Goal: Task Accomplishment & Management: Manage account settings

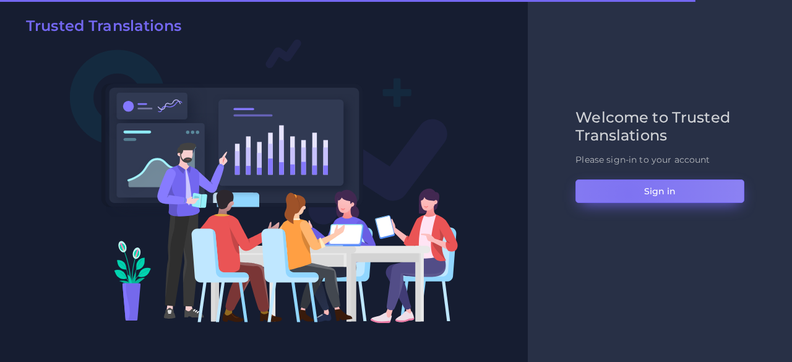
click at [627, 194] on button "Sign in" at bounding box center [659, 191] width 169 height 24
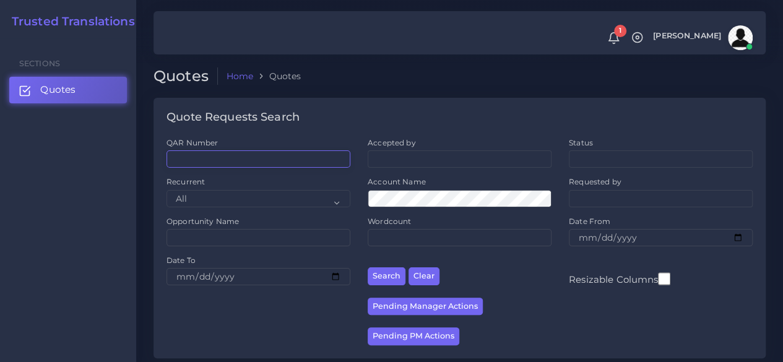
click at [241, 152] on input "QAR Number" at bounding box center [258, 158] width 184 height 17
paste input "QAR122939"
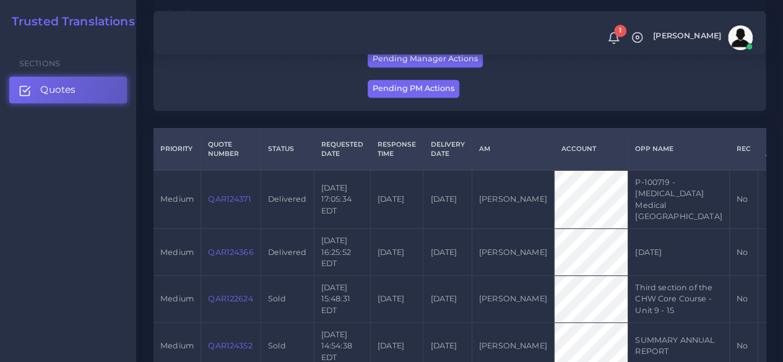
scroll to position [186, 0]
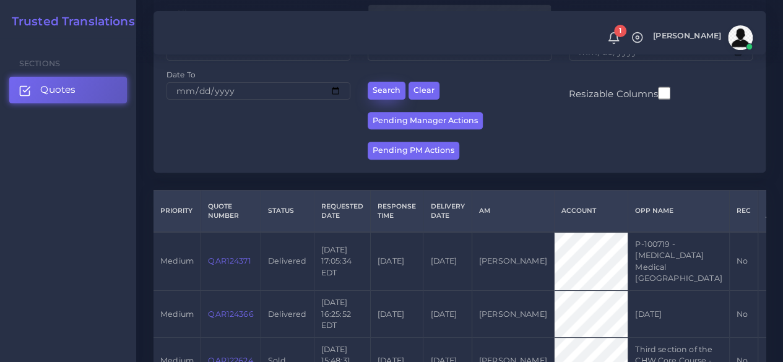
type input "QAR122939"
click at [379, 98] on button "Search" at bounding box center [386, 91] width 38 height 18
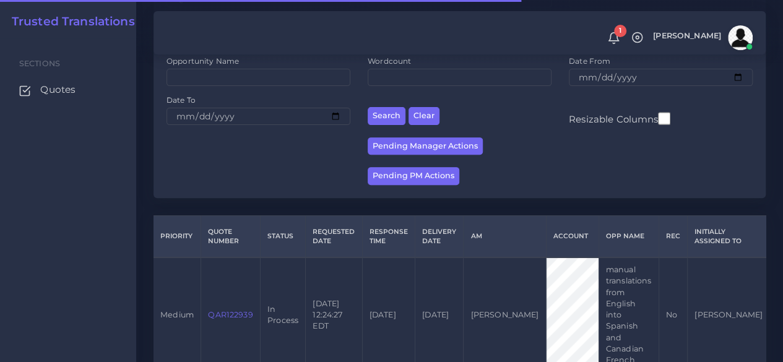
scroll to position [226, 0]
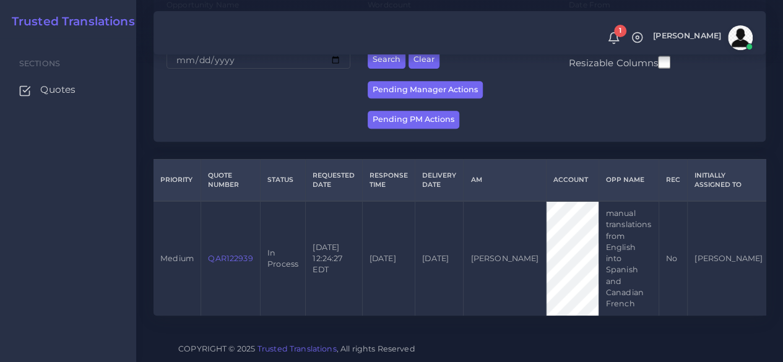
click at [234, 254] on link "QAR122939" at bounding box center [230, 258] width 45 height 9
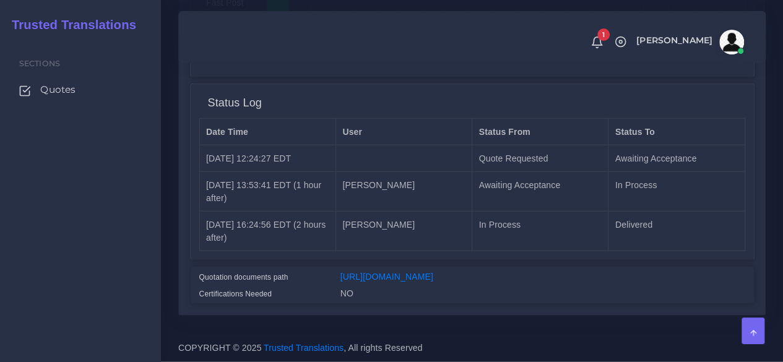
scroll to position [1389, 0]
click at [412, 267] on div "Quotation documents path https://workdrive.zoho.com/fgoh3e43b1a1fe2124b65bedd7c…" at bounding box center [472, 285] width 563 height 37
click at [411, 272] on link "https://workdrive.zoho.com/fgoh3e43b1a1fe2124b65bedd7c3c51a0e040/teams/fgoh3e43…" at bounding box center [386, 277] width 93 height 10
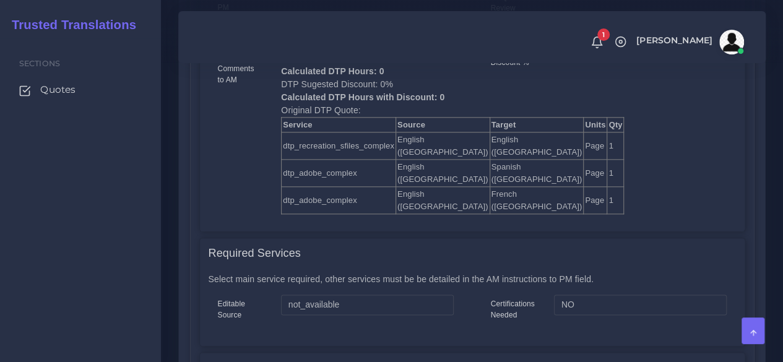
scroll to position [338, 0]
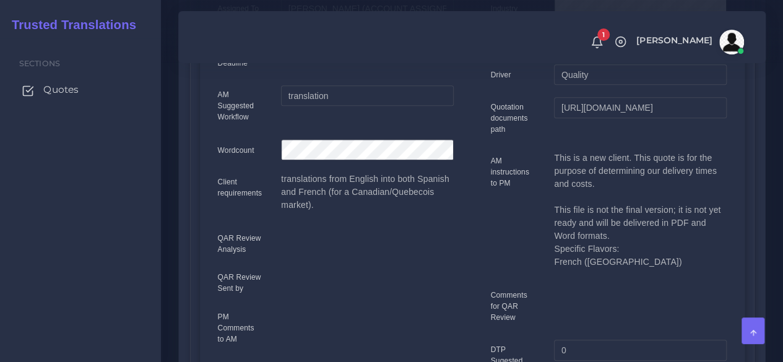
click at [77, 86] on span "Quotes" at bounding box center [60, 90] width 35 height 14
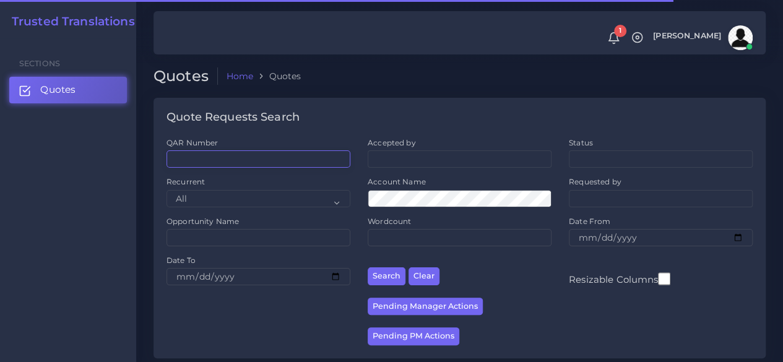
click at [256, 164] on input "QAR Number" at bounding box center [258, 158] width 184 height 17
paste input "QAR124164"
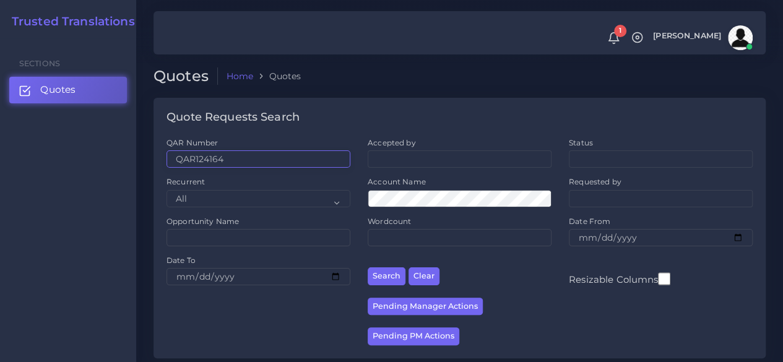
type input "QAR124164"
click at [367, 267] on button "Search" at bounding box center [386, 276] width 38 height 18
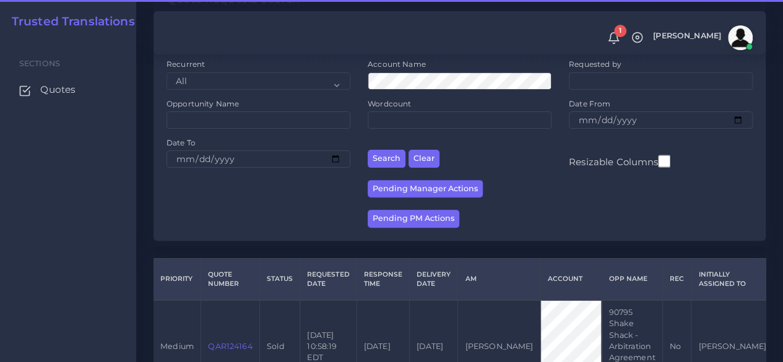
scroll to position [203, 0]
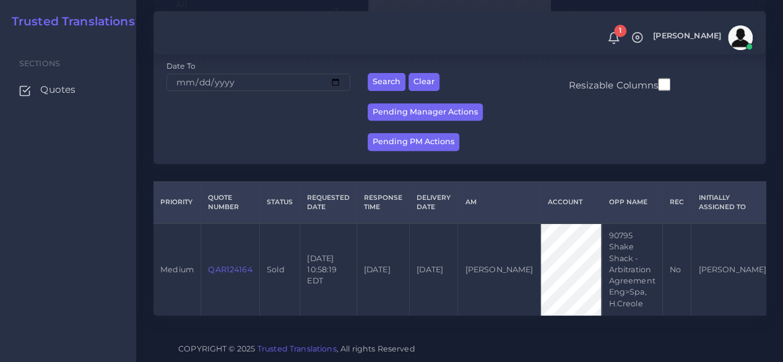
click at [240, 265] on link "QAR124164" at bounding box center [230, 269] width 44 height 9
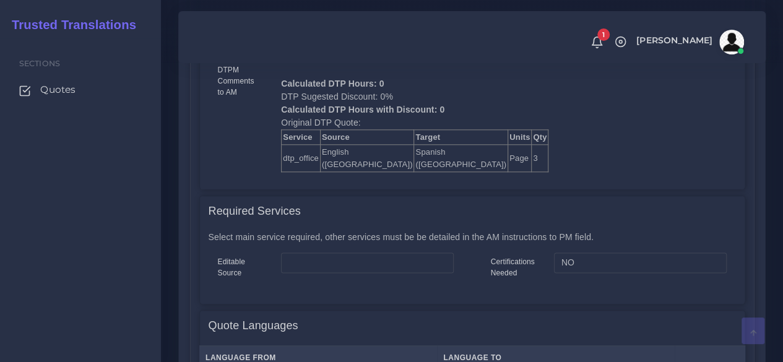
scroll to position [742, 0]
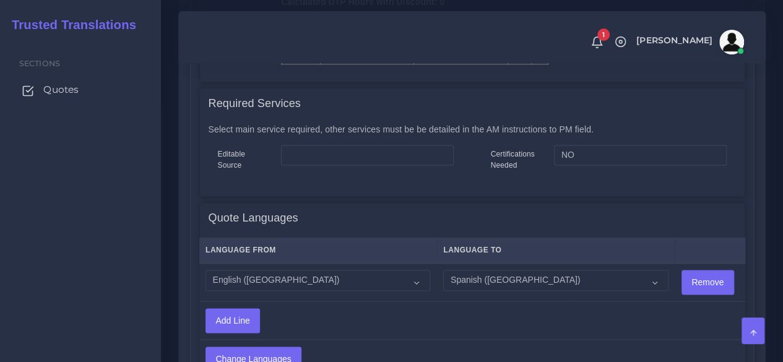
click at [63, 90] on span "Quotes" at bounding box center [60, 90] width 35 height 14
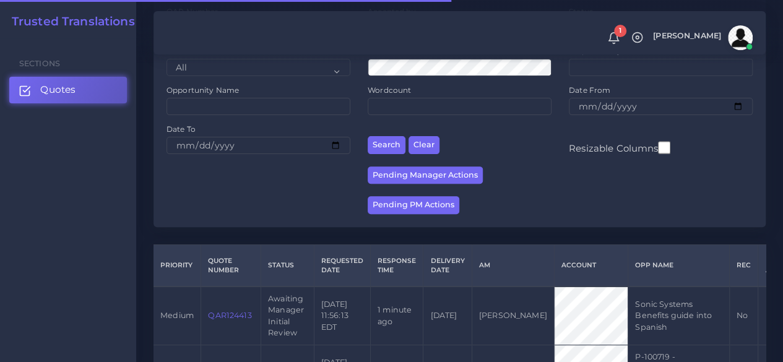
scroll to position [186, 0]
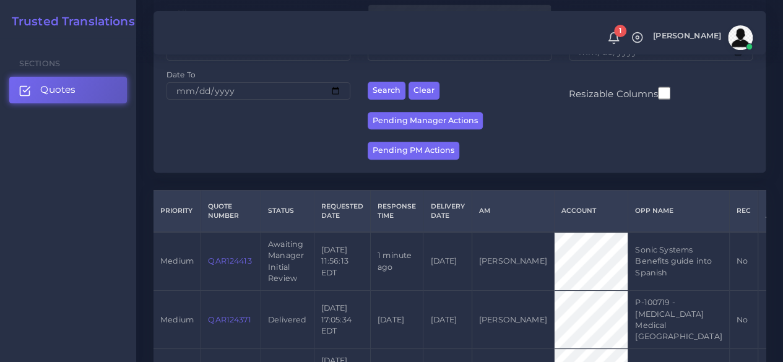
click at [224, 267] on td "QAR124413" at bounding box center [231, 261] width 60 height 59
click at [221, 263] on link "QAR124413" at bounding box center [229, 260] width 43 height 9
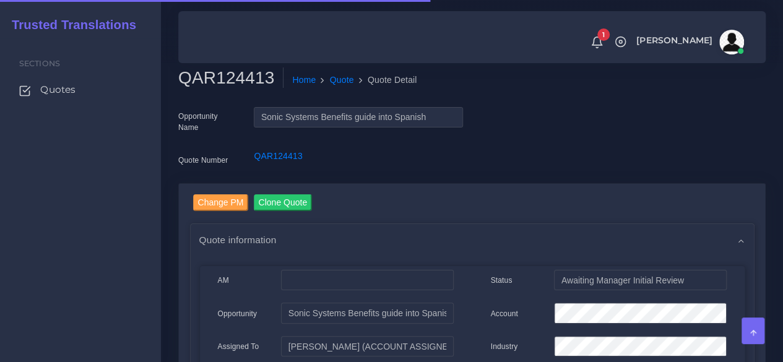
click at [215, 72] on h2 "QAR124413" at bounding box center [230, 77] width 105 height 21
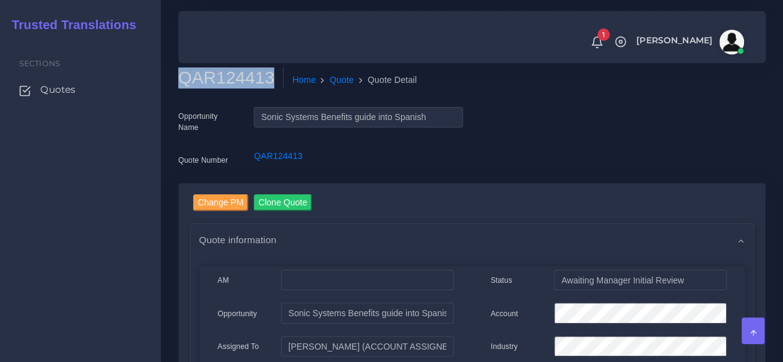
click at [215, 72] on h2 "QAR124413" at bounding box center [230, 77] width 105 height 21
copy h2 "QAR124413"
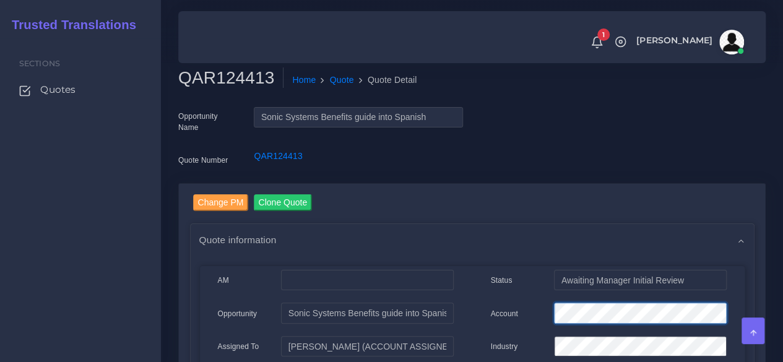
click at [525, 315] on div "Account" at bounding box center [608, 315] width 254 height 25
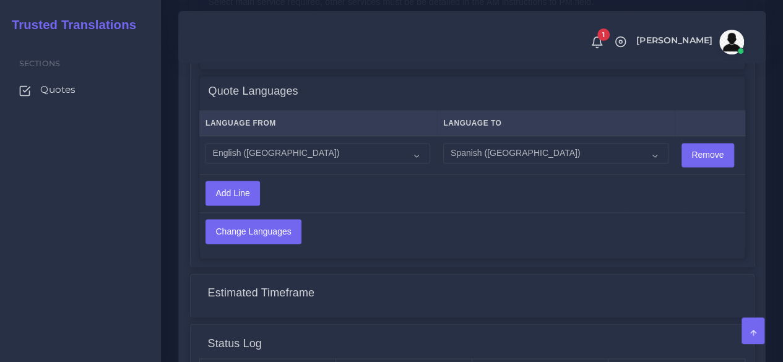
scroll to position [990, 0]
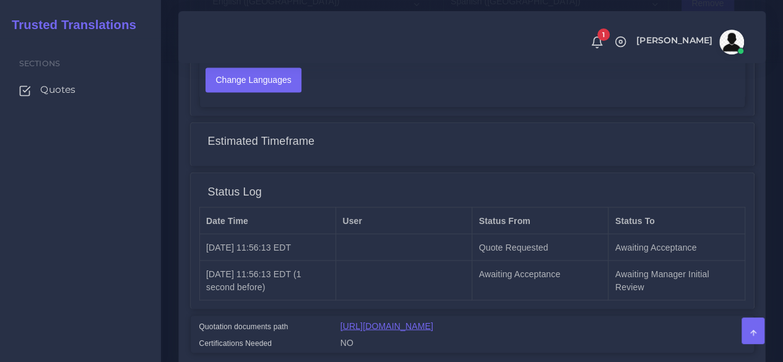
click at [387, 328] on link "https://workdrive.zoho.com/fgoh3e43b1a1fe2124b65bedd7c3c51a0e040/teams/fgoh3e43…" at bounding box center [386, 325] width 93 height 10
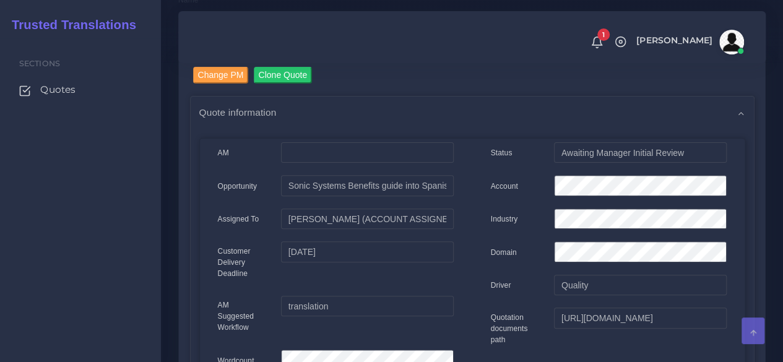
scroll to position [124, 0]
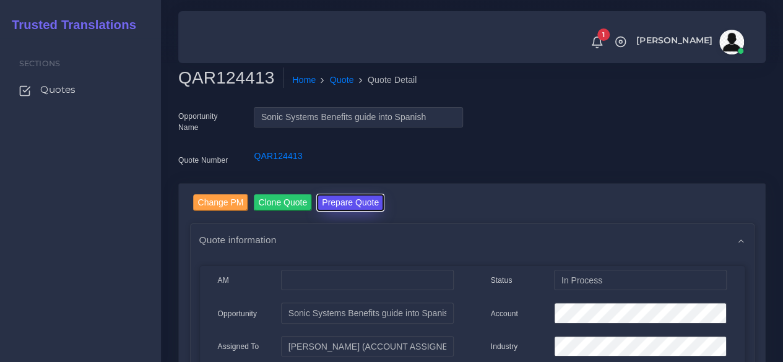
click at [349, 200] on button "Prepare Quote" at bounding box center [350, 202] width 67 height 17
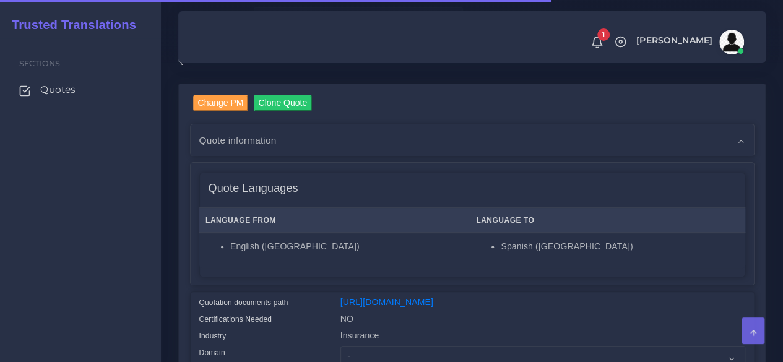
scroll to position [309, 0]
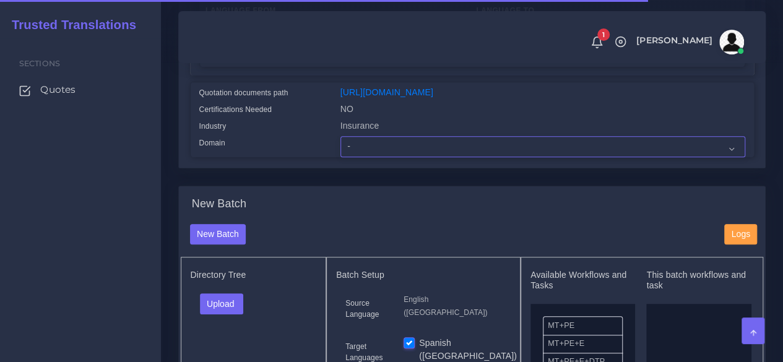
click at [364, 157] on select "- Advertising and Media Agriculture, Forestry and Fishing Architecture, Buildin…" at bounding box center [542, 146] width 405 height 21
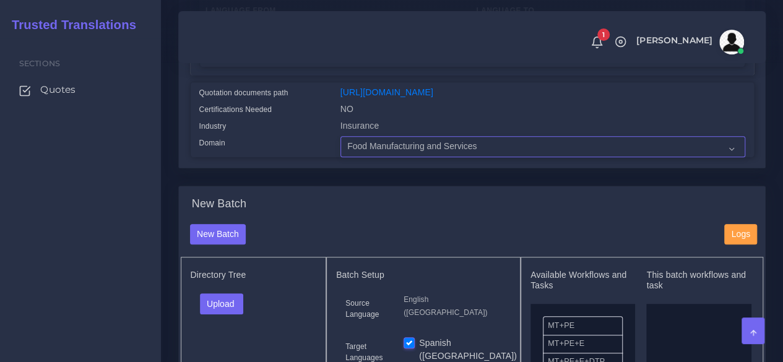
click at [340, 157] on select "- Advertising and Media Agriculture, Forestry and Fishing Architecture, Buildin…" at bounding box center [542, 146] width 405 height 21
click at [400, 157] on select "- Advertising and Media Agriculture, Forestry and Fishing Architecture, Buildin…" at bounding box center [542, 146] width 405 height 21
select select "Human Resources - HR"
click at [340, 157] on select "- Advertising and Media Agriculture, Forestry and Fishing Architecture, Buildin…" at bounding box center [542, 146] width 405 height 21
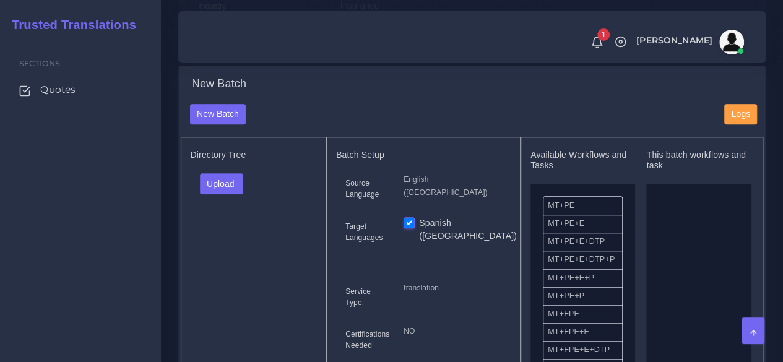
scroll to position [433, 0]
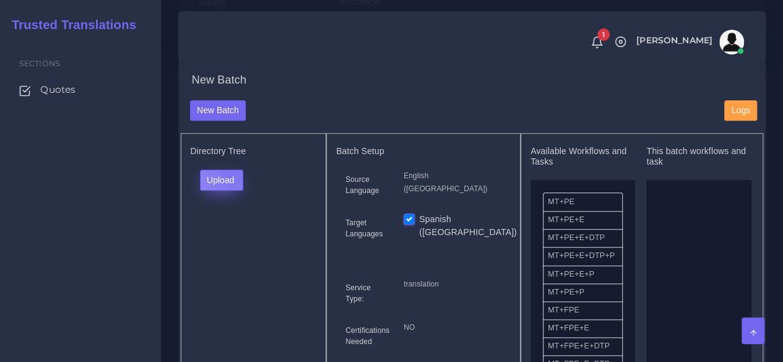
click at [231, 191] on button "Upload" at bounding box center [222, 180] width 44 height 21
click at [264, 234] on label "Files" at bounding box center [242, 226] width 85 height 15
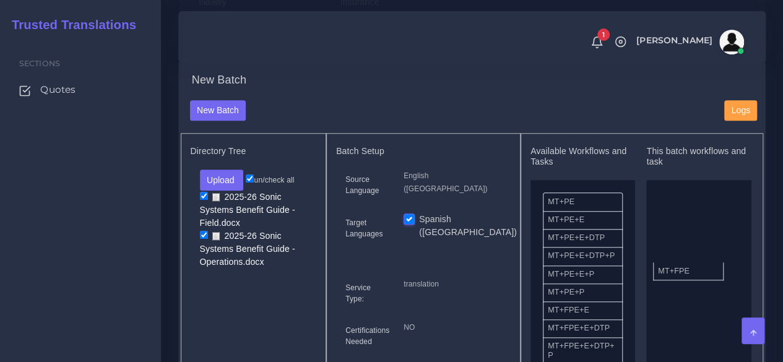
drag, startPoint x: 572, startPoint y: 337, endPoint x: 591, endPoint y: 290, distance: 51.0
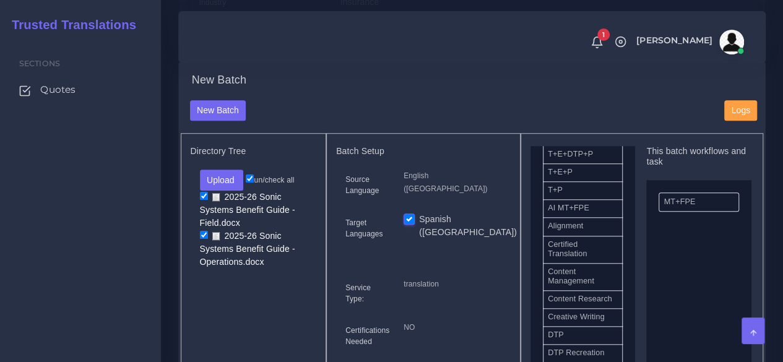
scroll to position [371, 0]
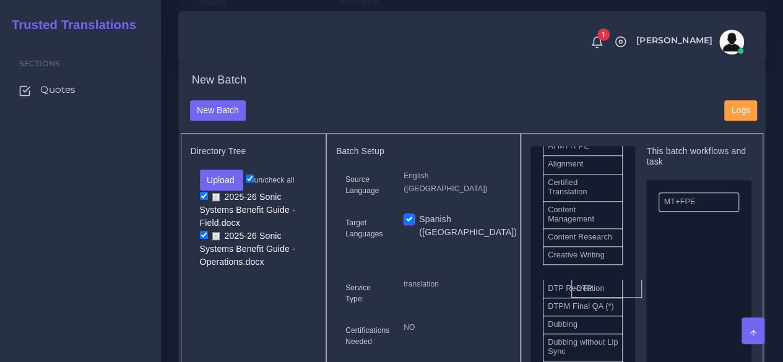
drag, startPoint x: 616, startPoint y: 307, endPoint x: 699, endPoint y: 310, distance: 83.6
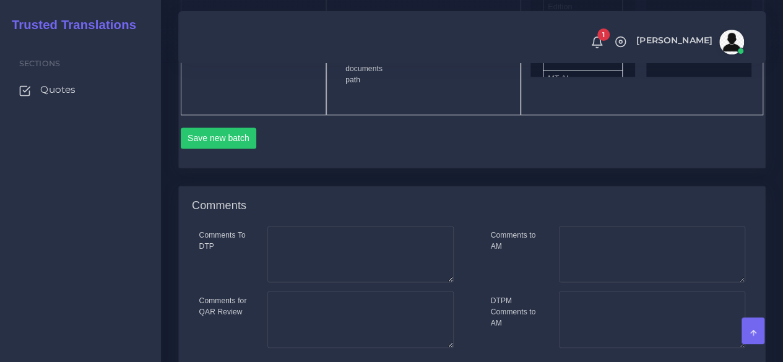
scroll to position [804, 0]
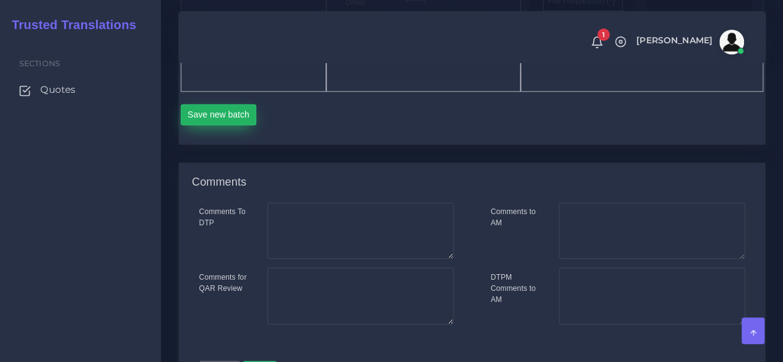
click at [233, 125] on button "Save new batch" at bounding box center [219, 114] width 76 height 21
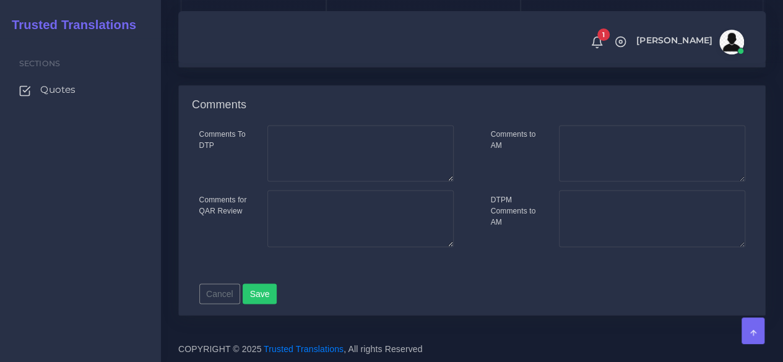
scroll to position [966, 0]
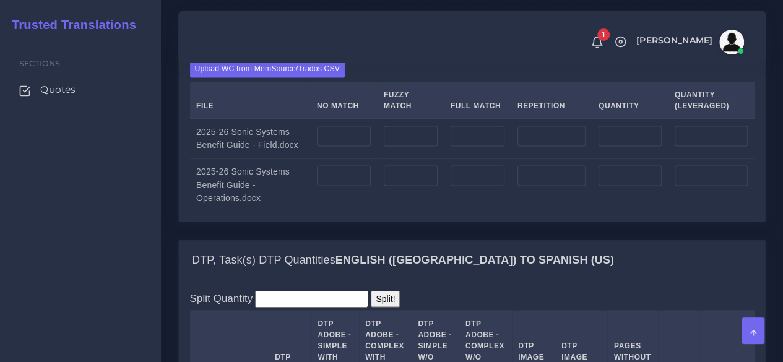
scroll to position [990, 0]
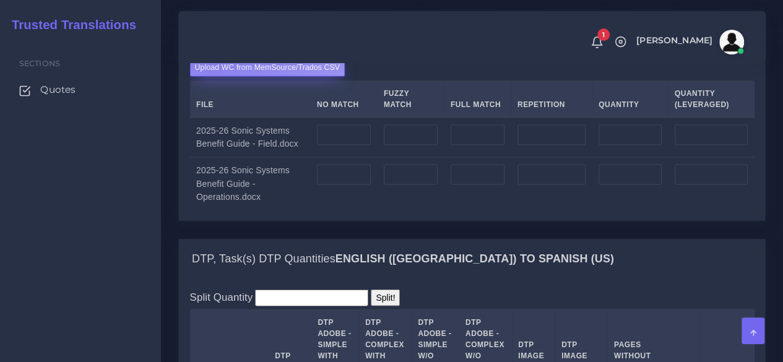
click at [217, 76] on label "Upload WC from MemSource/Trados CSV" at bounding box center [267, 67] width 155 height 17
click at [0, 0] on input "Upload WC from MemSource/Trados CSV" at bounding box center [0, 0] width 0 height 0
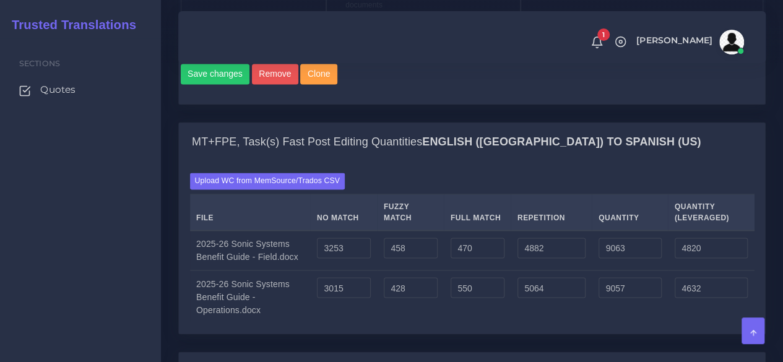
scroll to position [1052, 0]
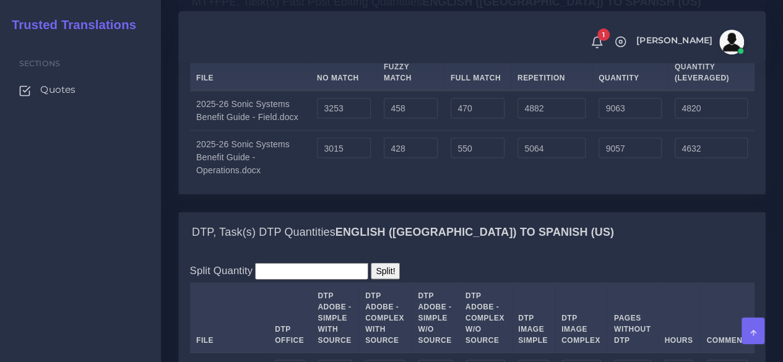
click at [63, 200] on div "Sections Quotes" at bounding box center [80, 200] width 161 height 324
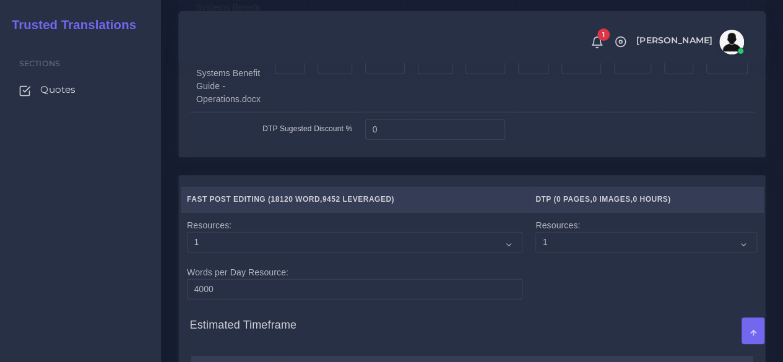
scroll to position [1299, 0]
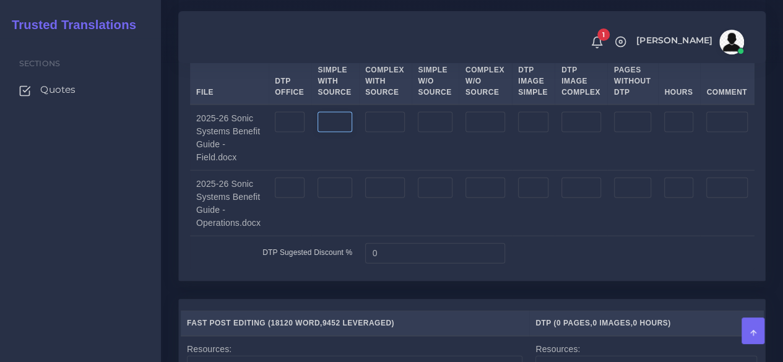
click at [341, 133] on input "number" at bounding box center [334, 122] width 35 height 21
type input "20"
click at [393, 133] on input "number" at bounding box center [385, 122] width 40 height 21
type input "12"
click at [346, 199] on input "number" at bounding box center [334, 188] width 35 height 21
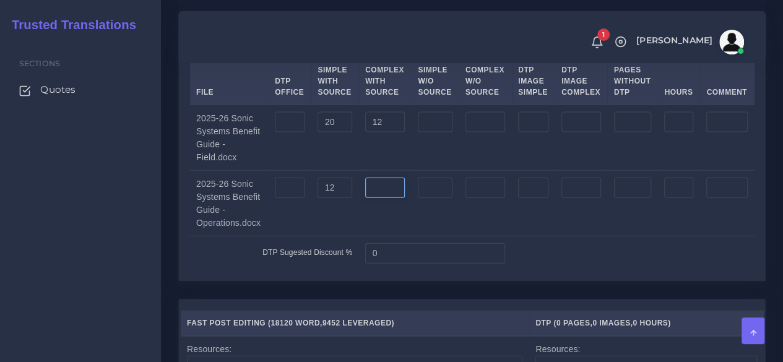
click at [383, 199] on input "number" at bounding box center [385, 188] width 40 height 21
drag, startPoint x: 348, startPoint y: 278, endPoint x: 315, endPoint y: 281, distance: 32.9
click at [315, 236] on td "12" at bounding box center [335, 204] width 48 height 66
type input "18"
click at [373, 199] on input "number" at bounding box center [385, 188] width 40 height 21
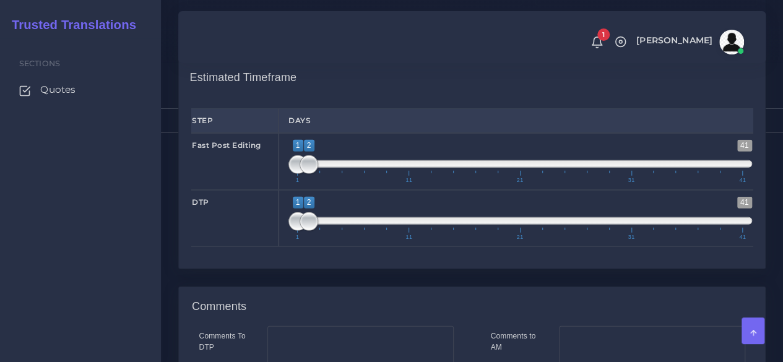
scroll to position [1732, 0]
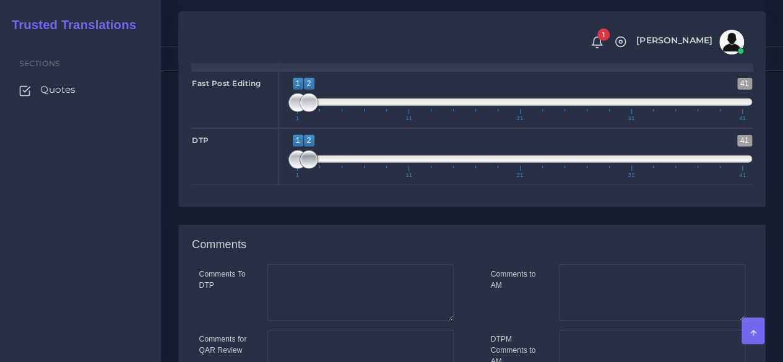
type input "14"
drag, startPoint x: 309, startPoint y: 244, endPoint x: 320, endPoint y: 243, distance: 11.2
click at [320, 169] on span at bounding box center [320, 159] width 19 height 19
type input "3;3"
drag, startPoint x: 294, startPoint y: 249, endPoint x: 323, endPoint y: 245, distance: 28.7
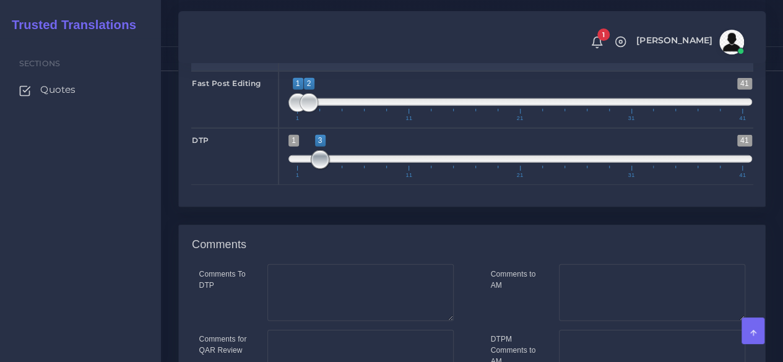
click at [323, 169] on span at bounding box center [320, 159] width 19 height 19
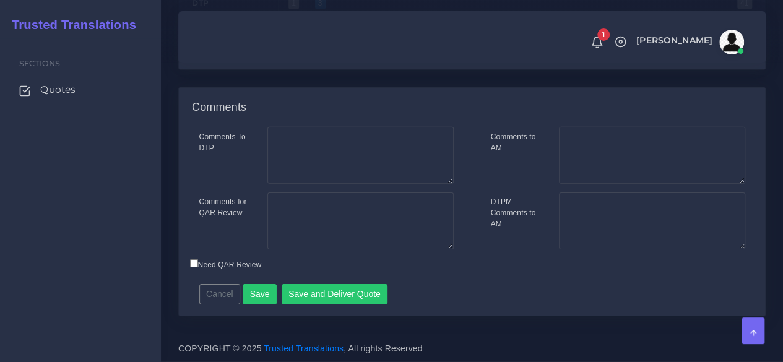
scroll to position [1951, 0]
click at [384, 218] on textarea "Comments for QAR Review" at bounding box center [360, 220] width 186 height 57
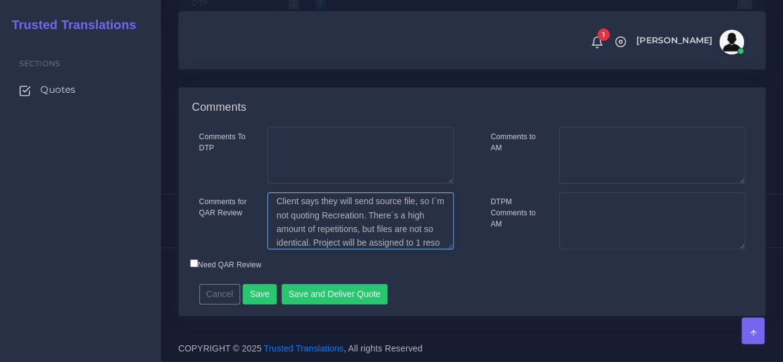
scroll to position [20, 0]
type textarea "Client says they will send source file, so I´m not quoting Recreation. There´s …"
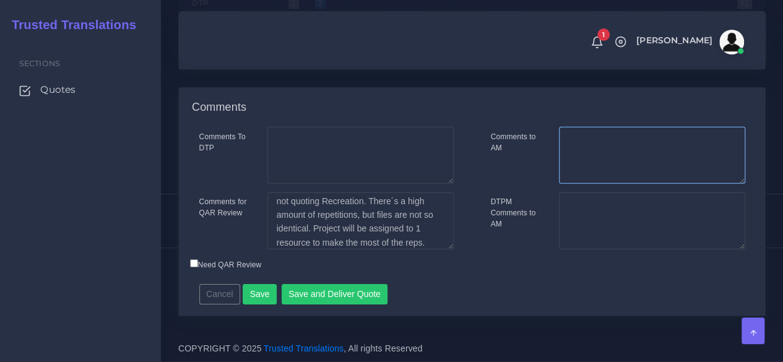
click at [631, 160] on textarea "Comments to AM" at bounding box center [652, 155] width 186 height 57
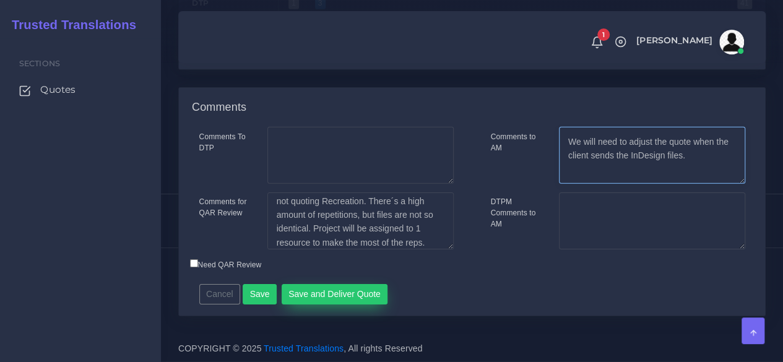
type textarea "We will need to adjust the quote when the client sends the InDesign files."
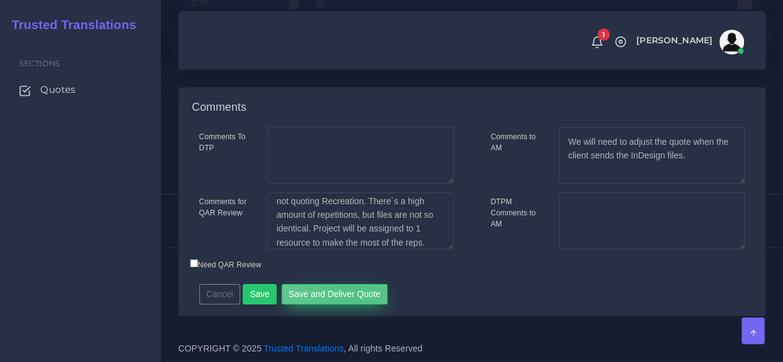
click at [344, 294] on button "Save and Deliver Quote" at bounding box center [334, 294] width 106 height 21
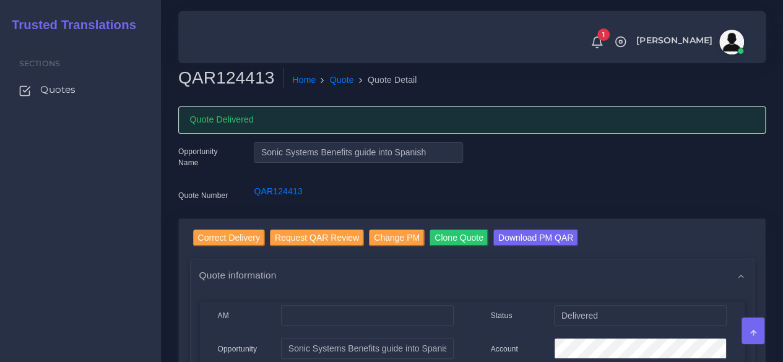
drag, startPoint x: 68, startPoint y: 86, endPoint x: 68, endPoint y: 46, distance: 40.2
click at [68, 86] on span "Quotes" at bounding box center [57, 90] width 35 height 14
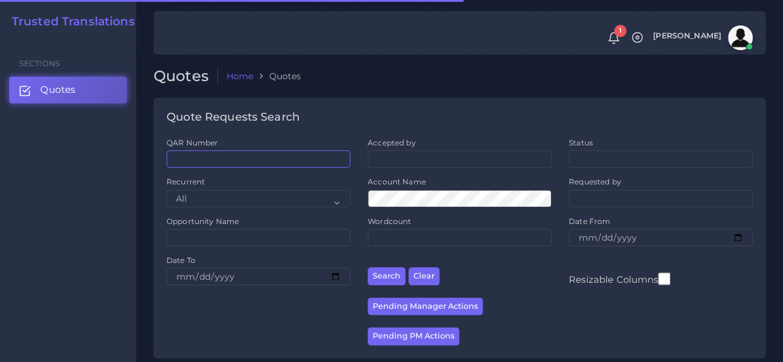
click at [226, 163] on input "QAR Number" at bounding box center [258, 158] width 184 height 17
paste input "QAR124366"
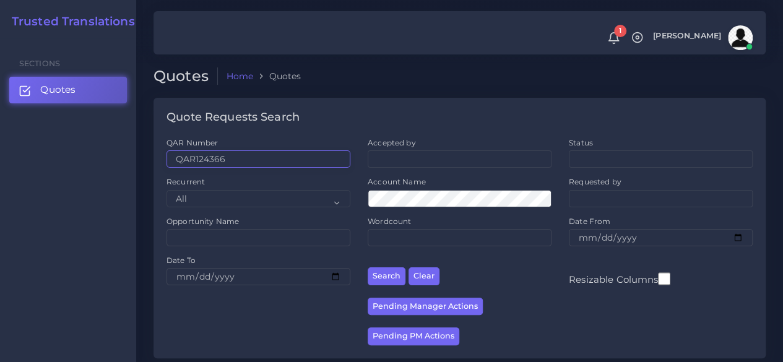
type input "QAR124366"
click at [367, 267] on button "Search" at bounding box center [386, 276] width 38 height 18
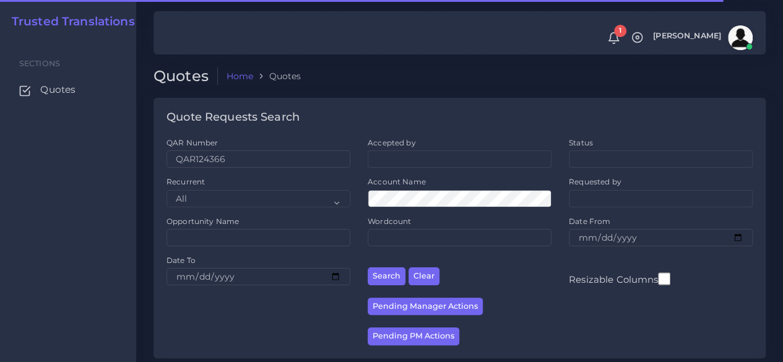
scroll to position [158, 0]
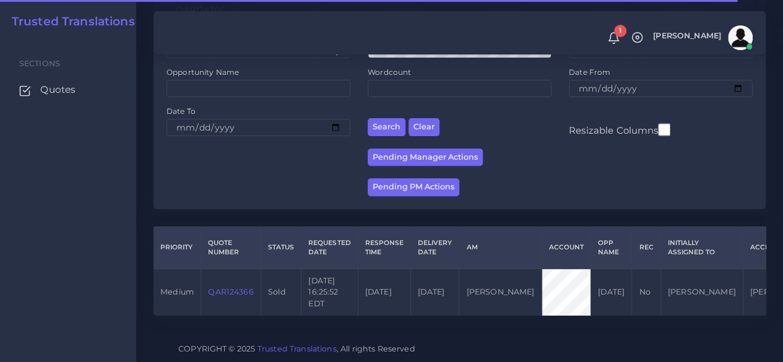
drag, startPoint x: 245, startPoint y: 281, endPoint x: 251, endPoint y: 283, distance: 6.3
click at [245, 287] on link "QAR124366" at bounding box center [230, 291] width 45 height 9
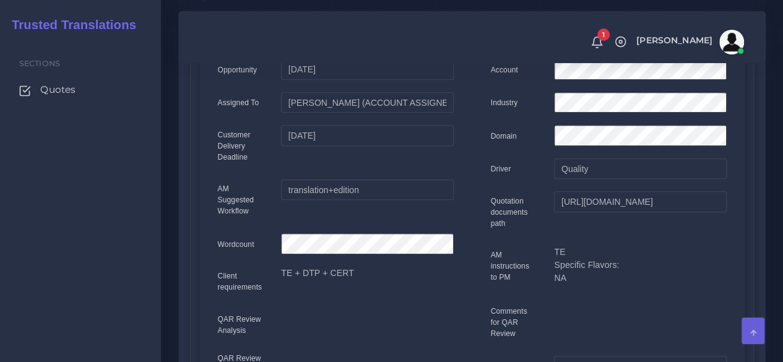
scroll to position [186, 0]
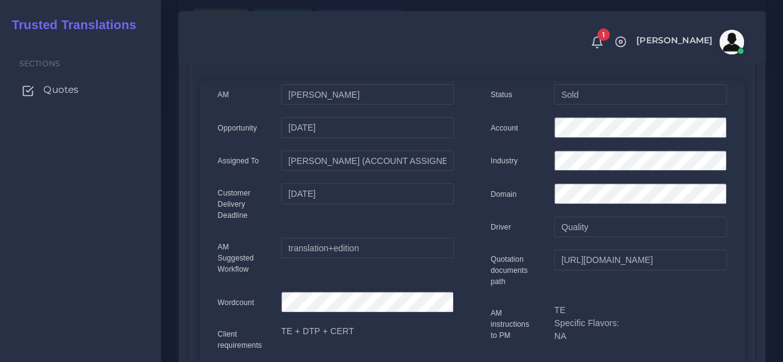
click at [73, 92] on span "Quotes" at bounding box center [60, 90] width 35 height 14
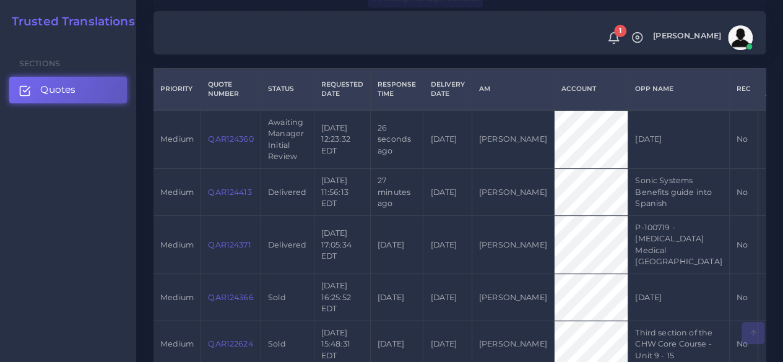
scroll to position [309, 0]
click at [229, 132] on td "QAR124360" at bounding box center [231, 137] width 60 height 59
click at [225, 135] on link "QAR124360" at bounding box center [230, 136] width 45 height 9
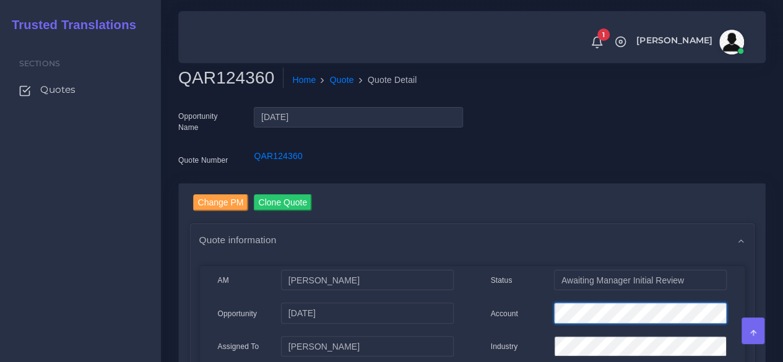
click at [549, 317] on div at bounding box center [639, 315] width 191 height 25
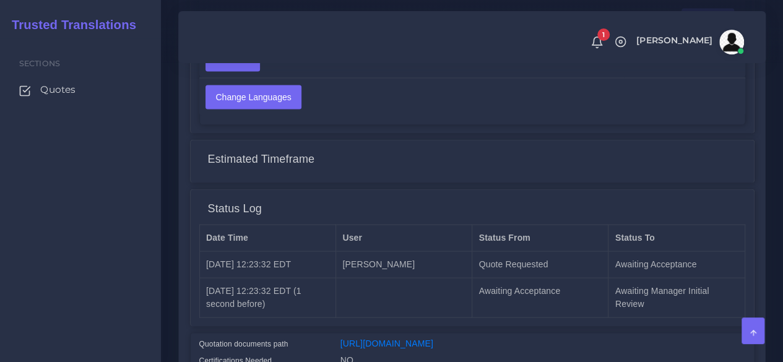
scroll to position [1107, 0]
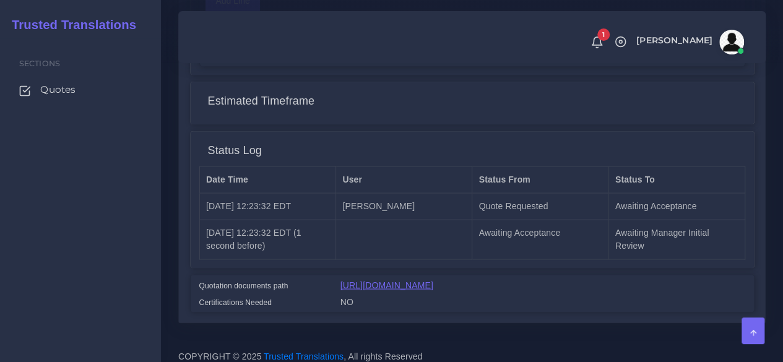
click at [433, 280] on link "[URL][DOMAIN_NAME]" at bounding box center [386, 285] width 93 height 10
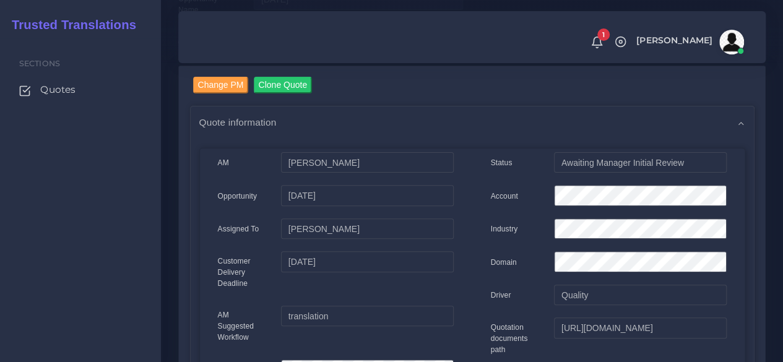
scroll to position [427, 0]
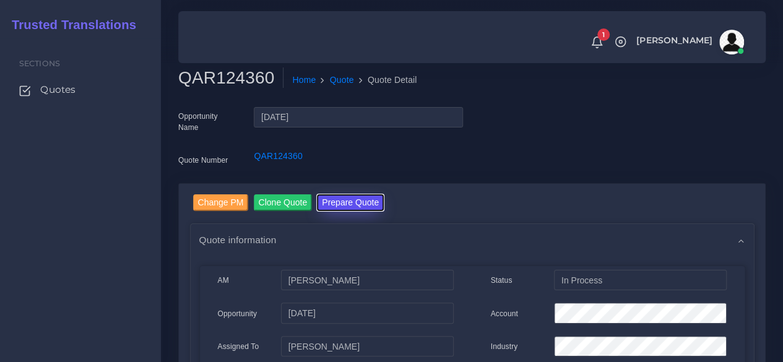
click at [346, 200] on button "Prepare Quote" at bounding box center [350, 202] width 67 height 17
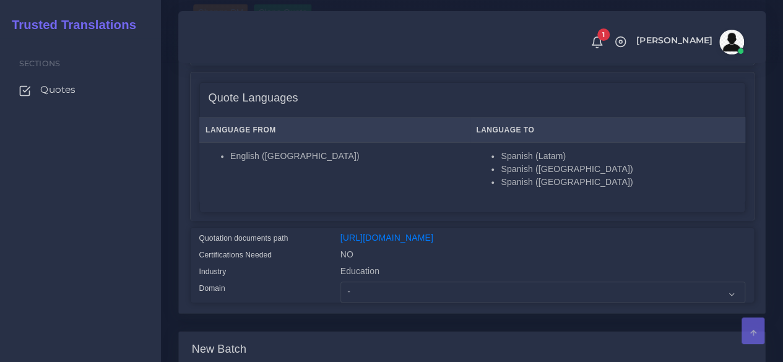
scroll to position [247, 0]
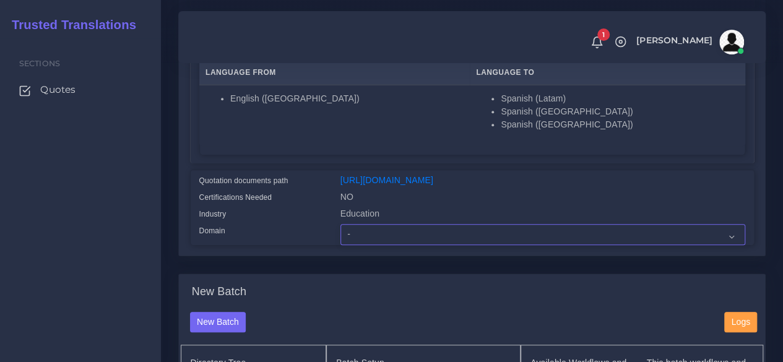
click at [361, 245] on select "- Advertising and Media Agriculture, Forestry and Fishing Architecture, Buildin…" at bounding box center [542, 234] width 405 height 21
select select "Education"
click at [340, 245] on select "- Advertising and Media Agriculture, Forestry and Fishing Architecture, Buildin…" at bounding box center [542, 234] width 405 height 21
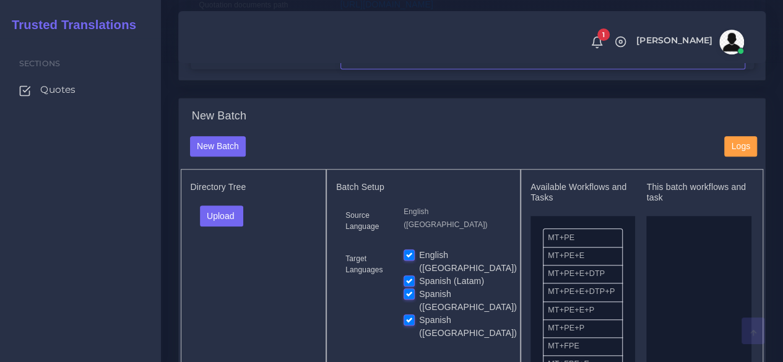
scroll to position [433, 0]
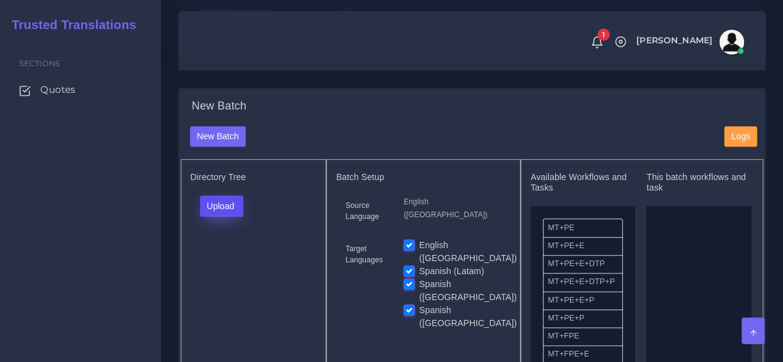
click at [243, 217] on button "Upload" at bounding box center [222, 205] width 44 height 21
click at [233, 260] on label "Files" at bounding box center [242, 252] width 85 height 15
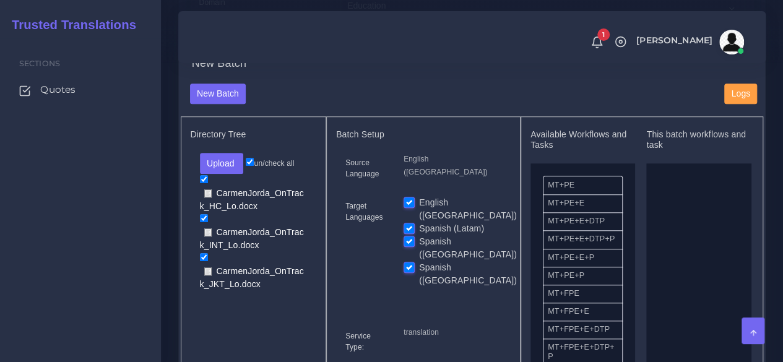
scroll to position [495, 0]
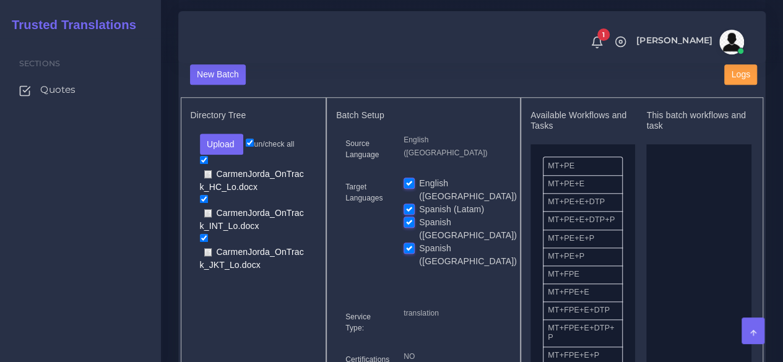
click at [419, 203] on label "English ([GEOGRAPHIC_DATA])" at bounding box center [468, 190] width 98 height 26
click at [410, 188] on input "English ([GEOGRAPHIC_DATA])" at bounding box center [408, 182] width 11 height 11
checkbox input "false"
click at [419, 213] on label "Spanish (Latam)" at bounding box center [451, 209] width 65 height 13
click at [407, 213] on input "Spanish (Latam)" at bounding box center [408, 208] width 11 height 11
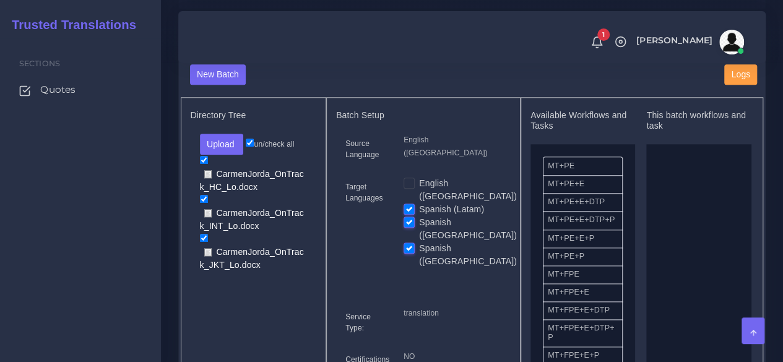
checkbox input "false"
click at [419, 226] on label "Spanish ([GEOGRAPHIC_DATA])" at bounding box center [468, 229] width 98 height 26
click at [407, 226] on input "Spanish ([GEOGRAPHIC_DATA])" at bounding box center [408, 221] width 11 height 11
checkbox input "false"
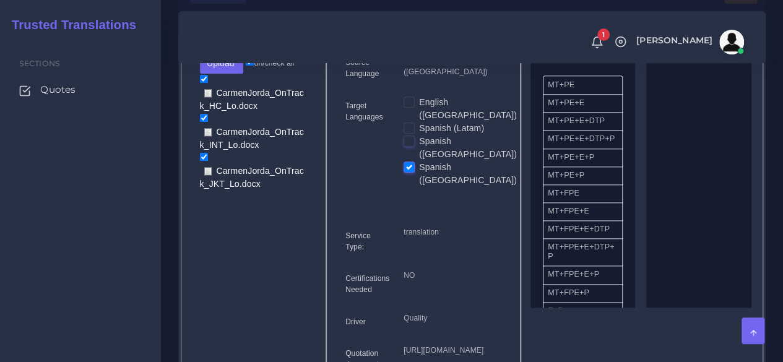
scroll to position [557, 0]
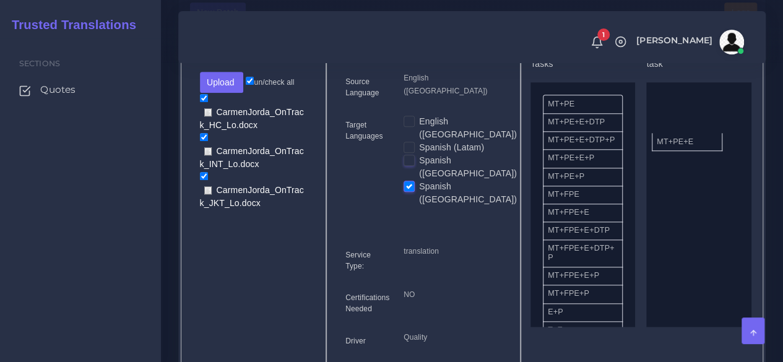
drag, startPoint x: 593, startPoint y: 147, endPoint x: 702, endPoint y: 166, distance: 110.7
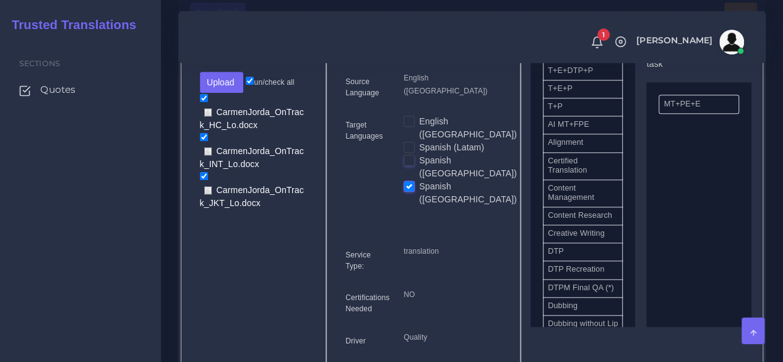
scroll to position [309, 0]
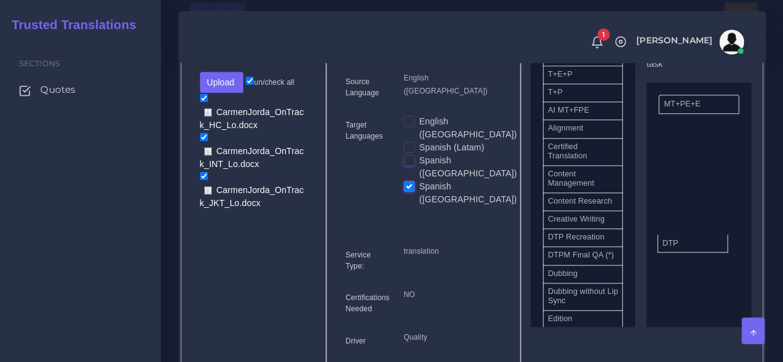
drag, startPoint x: 653, startPoint y: 268, endPoint x: 702, endPoint y: 264, distance: 49.0
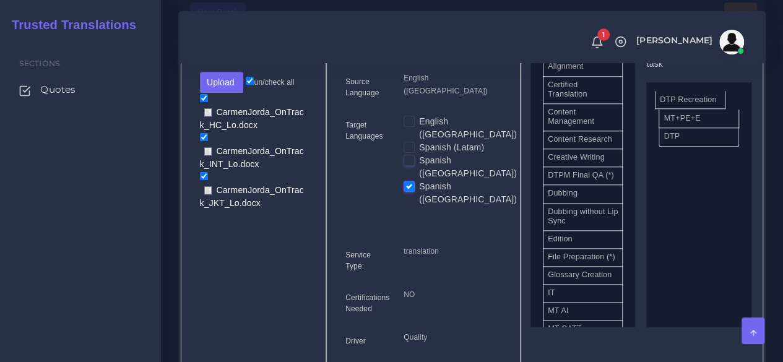
drag, startPoint x: 590, startPoint y: 212, endPoint x: 702, endPoint y: 121, distance: 145.1
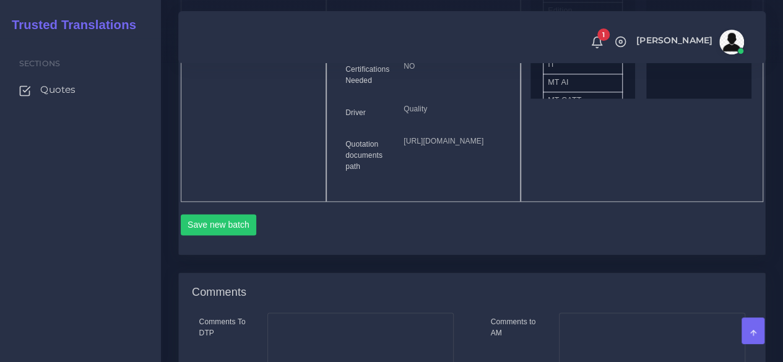
scroll to position [804, 0]
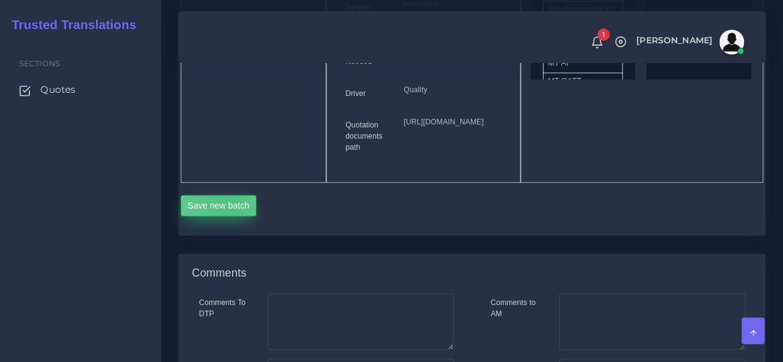
click at [226, 216] on button "Save new batch" at bounding box center [219, 205] width 76 height 21
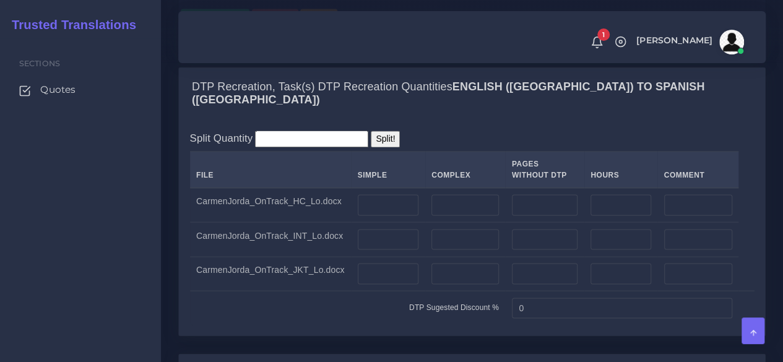
scroll to position [1052, 0]
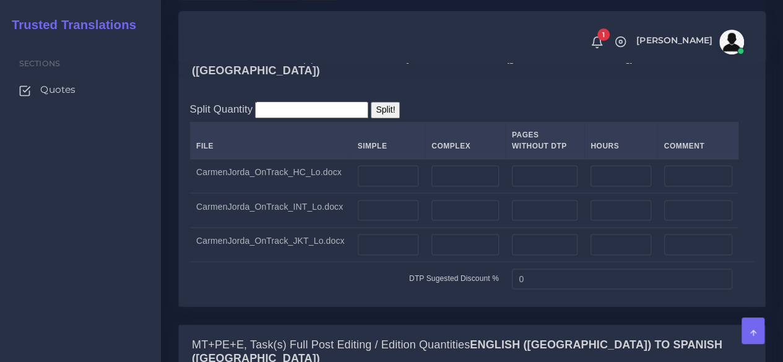
click at [290, 193] on td "CarmenJorda_OnTrack_HC_Lo.docx" at bounding box center [270, 175] width 161 height 35
click at [401, 186] on input "number" at bounding box center [388, 175] width 61 height 21
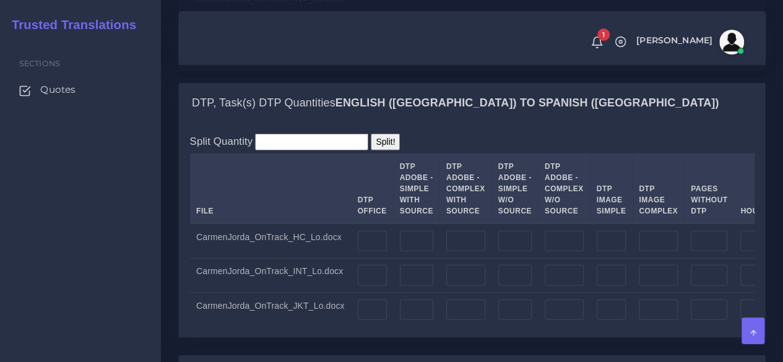
scroll to position [1608, 0]
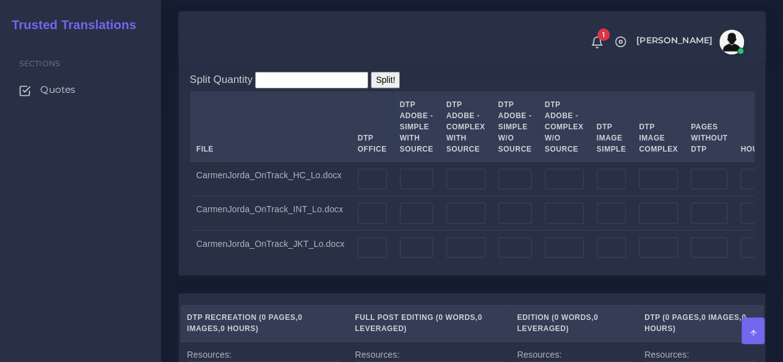
type input "2"
click at [403, 190] on input "number" at bounding box center [416, 179] width 33 height 21
type input "2"
click at [596, 190] on input "number" at bounding box center [611, 179] width 30 height 21
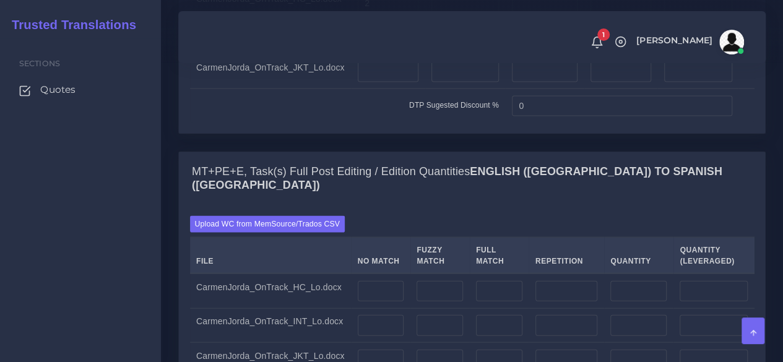
scroll to position [1114, 0]
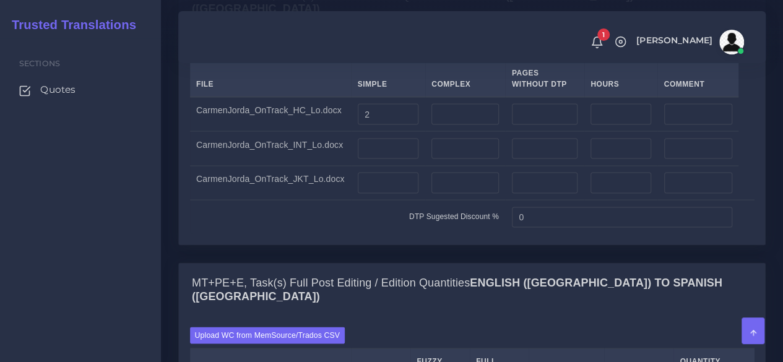
type input "1"
click at [178, 245] on div "DTP Recreation, Task(s) DTP Recreation Quantities English (US) TO Spanish (Spai…" at bounding box center [471, 110] width 587 height 269
click at [380, 159] on input "number" at bounding box center [388, 148] width 61 height 21
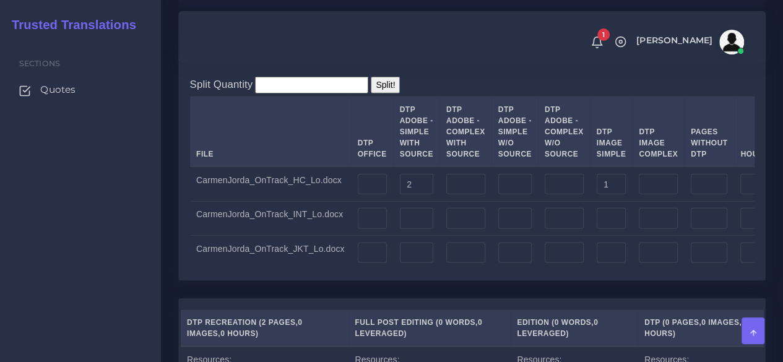
scroll to position [1608, 0]
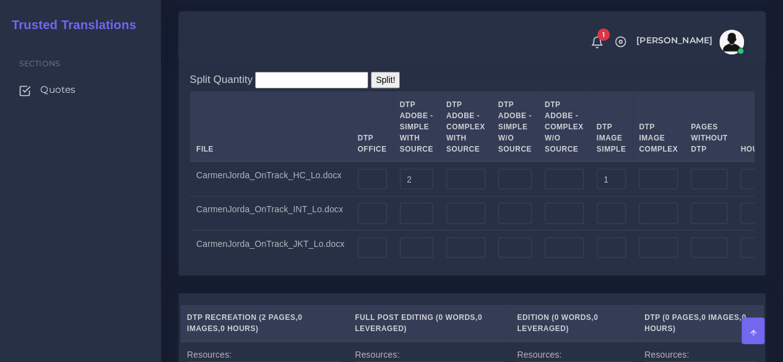
type input "39"
click at [400, 224] on input "number" at bounding box center [416, 213] width 33 height 21
type input "39"
click at [596, 224] on input "number" at bounding box center [611, 213] width 30 height 21
type input "2"
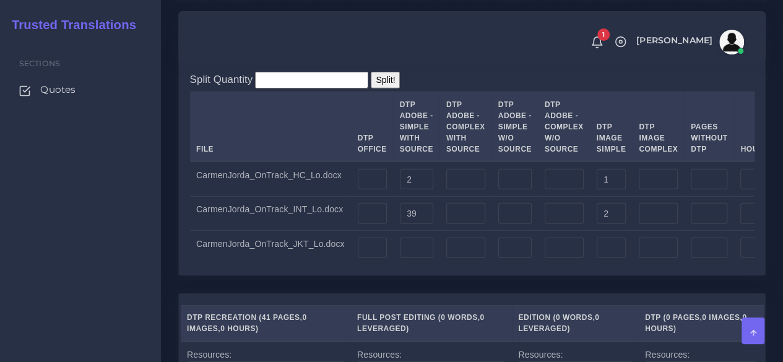
click at [177, 239] on div "DTP, Task(s) DTP Quantities English (US) TO Spanish (Spain) Split Quantity Spli…" at bounding box center [472, 157] width 606 height 272
click at [439, 264] on td at bounding box center [465, 248] width 52 height 34
click at [455, 259] on input "number" at bounding box center [465, 248] width 39 height 21
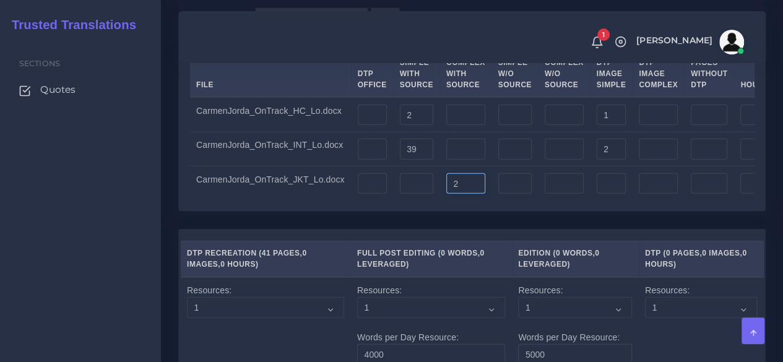
scroll to position [1547, 0]
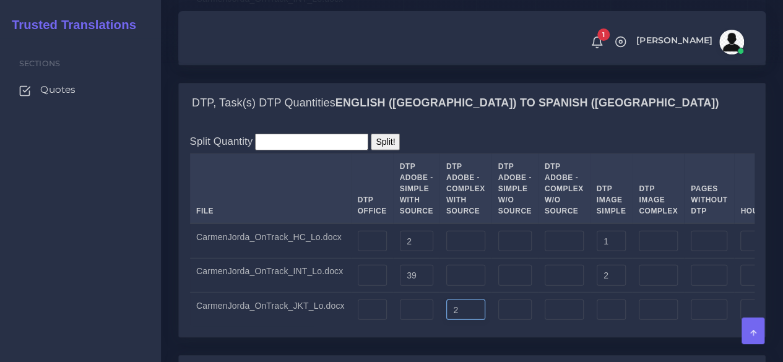
type input "2"
click at [596, 320] on input "number" at bounding box center [611, 309] width 30 height 21
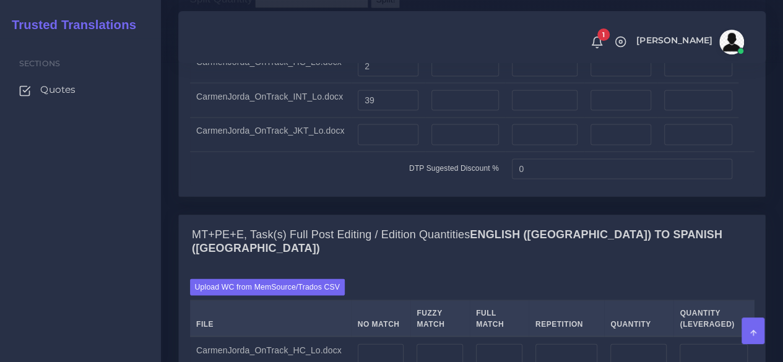
scroll to position [1114, 0]
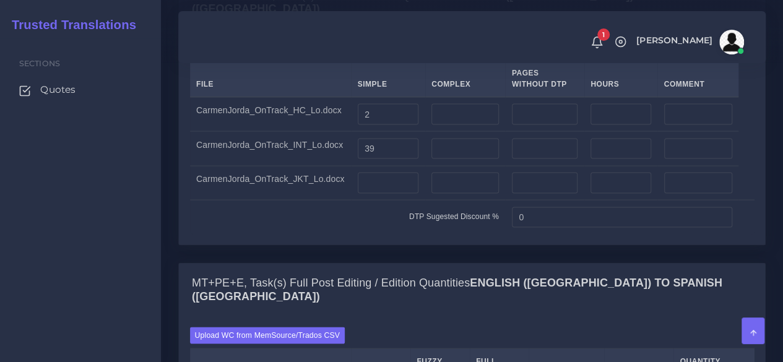
type input "1"
click at [434, 193] on input "number" at bounding box center [464, 182] width 67 height 21
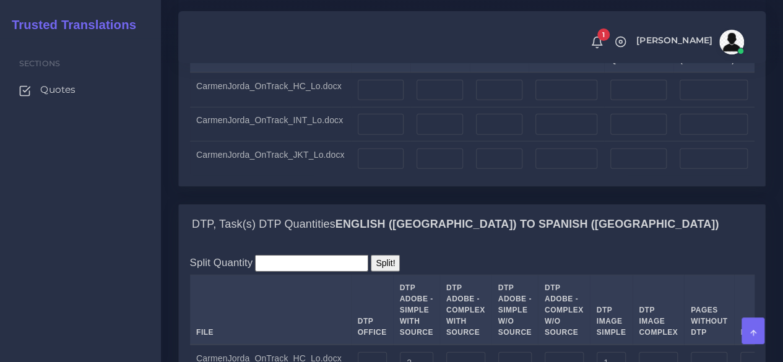
scroll to position [1406, 0]
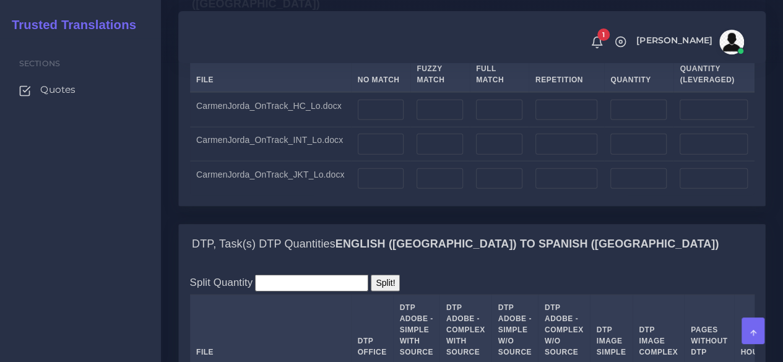
type input "2"
click at [386, 121] on input "number" at bounding box center [381, 110] width 46 height 21
type input "162"
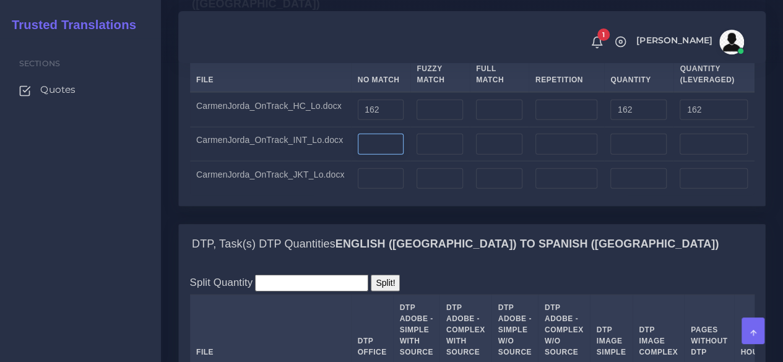
click at [377, 155] on input "number" at bounding box center [381, 144] width 46 height 21
type input "3692"
click at [557, 155] on input "number" at bounding box center [566, 144] width 62 height 21
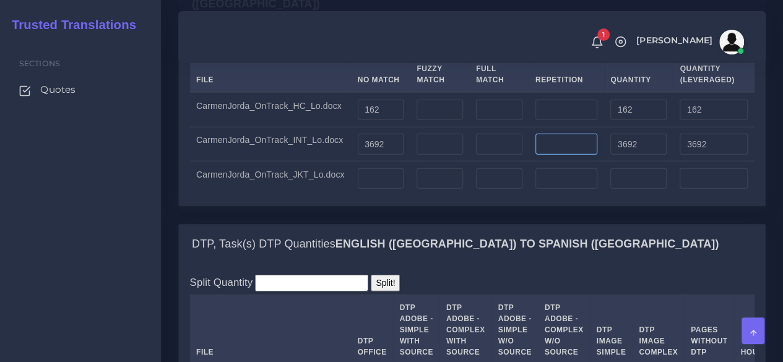
type input "2"
type input "3"
type input "3695"
click at [376, 189] on input "number" at bounding box center [381, 178] width 46 height 21
type input "415"
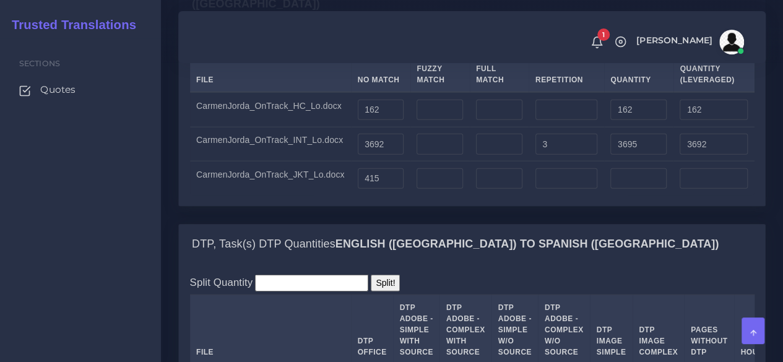
type input "415"
click at [419, 206] on div "Upload WC from MemSource/Trados CSV File No Match Fuzzy Match Full Match Repeti…" at bounding box center [472, 115] width 586 height 182
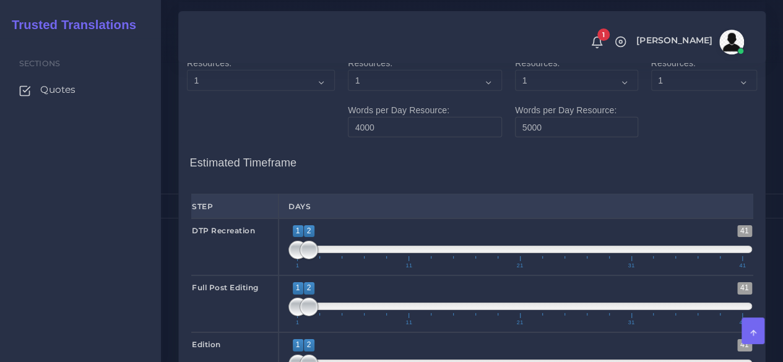
scroll to position [1900, 0]
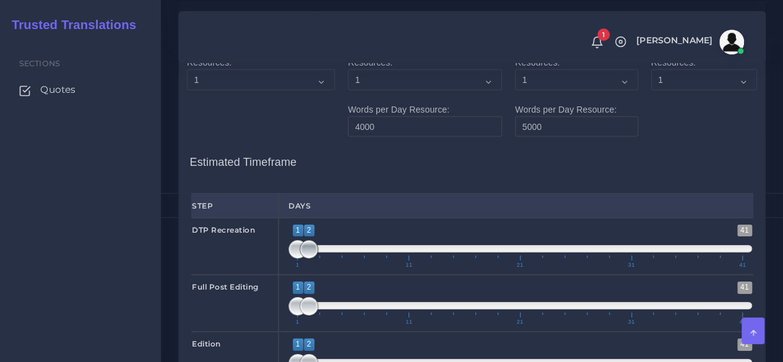
type input "1;1"
drag, startPoint x: 311, startPoint y: 288, endPoint x: 290, endPoint y: 293, distance: 21.6
click at [290, 259] on span at bounding box center [297, 249] width 19 height 19
drag, startPoint x: 309, startPoint y: 345, endPoint x: 317, endPoint y: 345, distance: 7.4
click at [317, 316] on span at bounding box center [320, 306] width 19 height 19
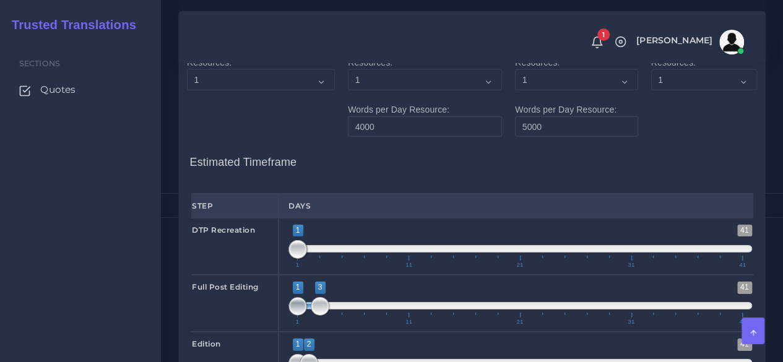
type input "2;3"
click at [303, 316] on span at bounding box center [308, 306] width 19 height 19
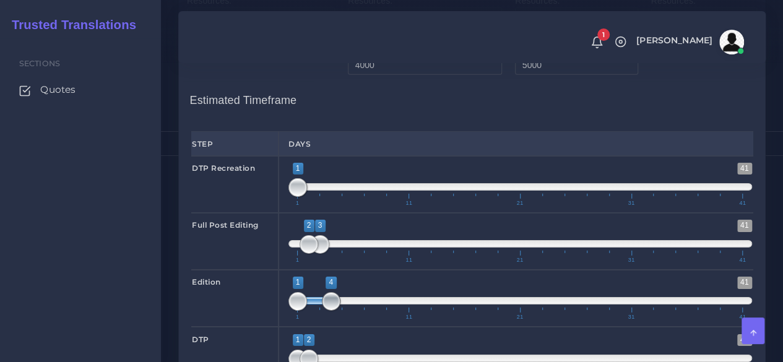
drag, startPoint x: 309, startPoint y: 339, endPoint x: 328, endPoint y: 340, distance: 18.6
click at [328, 311] on span at bounding box center [331, 301] width 19 height 19
type input "4;4"
drag, startPoint x: 296, startPoint y: 338, endPoint x: 324, endPoint y: 338, distance: 27.8
click at [324, 311] on span at bounding box center [331, 301] width 19 height 19
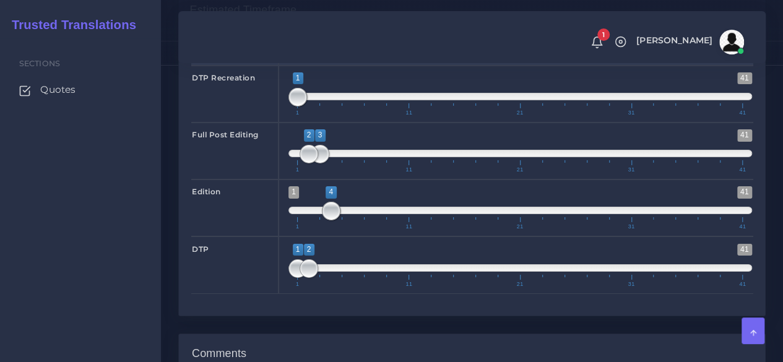
scroll to position [2086, 0]
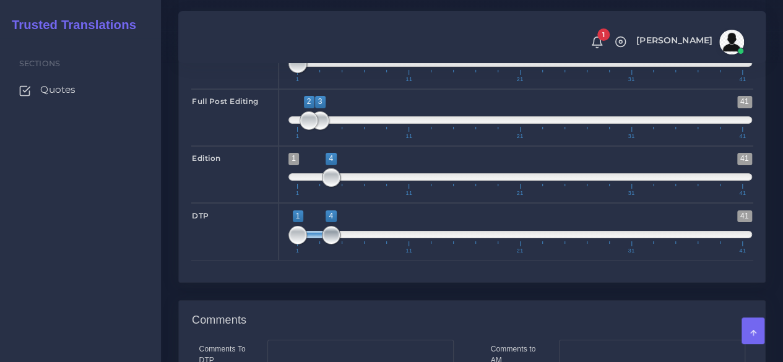
drag, startPoint x: 306, startPoint y: 273, endPoint x: 327, endPoint y: 267, distance: 22.5
click at [327, 244] on span at bounding box center [331, 235] width 19 height 19
type input "4;4"
drag, startPoint x: 292, startPoint y: 269, endPoint x: 330, endPoint y: 269, distance: 37.7
click at [330, 244] on span at bounding box center [331, 235] width 19 height 19
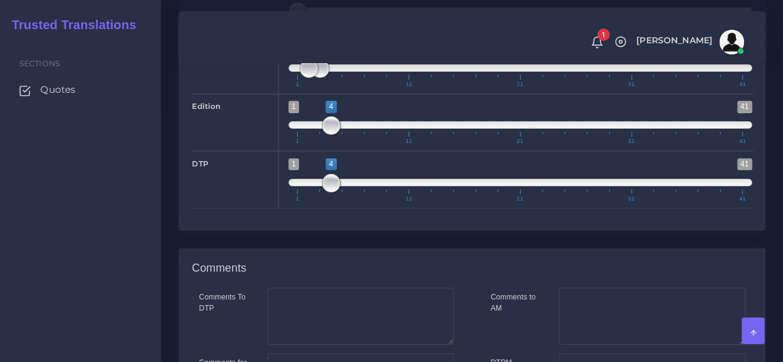
scroll to position [2334, 0]
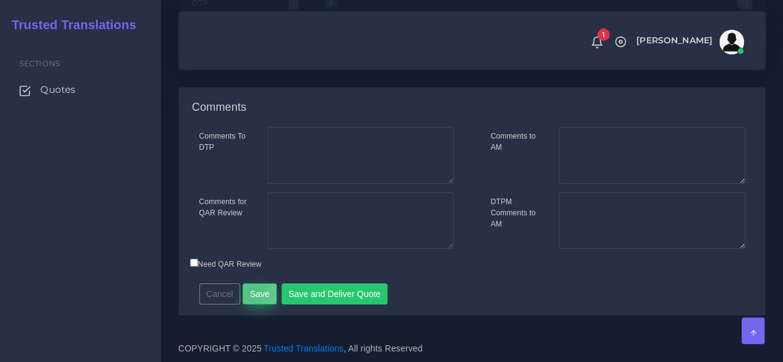
click at [251, 292] on button "Save" at bounding box center [260, 293] width 34 height 21
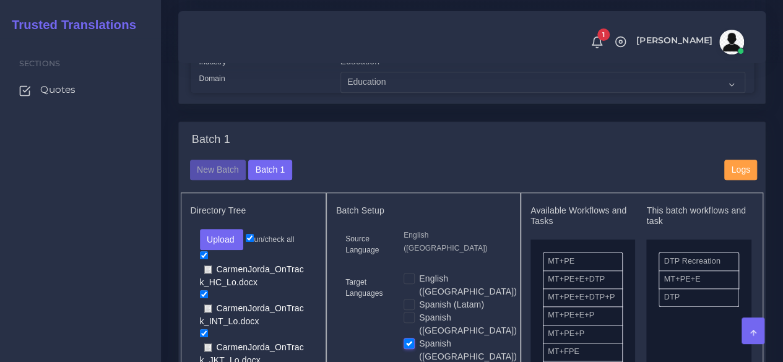
scroll to position [433, 0]
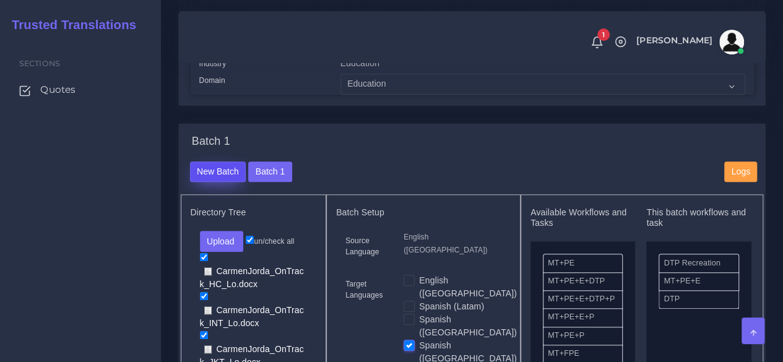
click at [223, 182] on button "New Batch" at bounding box center [218, 171] width 56 height 21
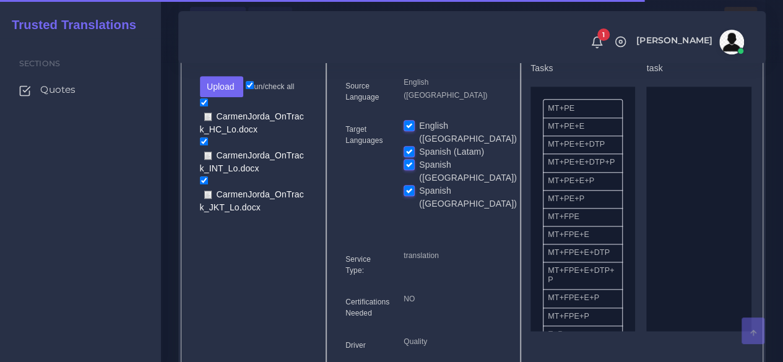
scroll to position [557, 0]
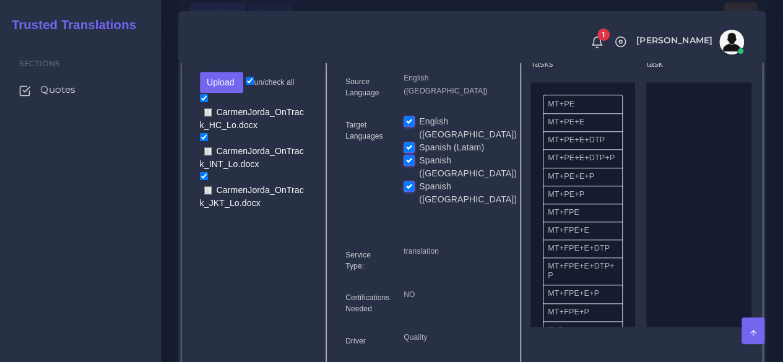
click at [419, 141] on label "English ([GEOGRAPHIC_DATA])" at bounding box center [468, 128] width 98 height 26
click at [409, 126] on input "English ([GEOGRAPHIC_DATA])" at bounding box center [408, 120] width 11 height 11
checkbox input "false"
click at [419, 170] on label "Spanish ([GEOGRAPHIC_DATA])" at bounding box center [468, 167] width 98 height 26
click at [408, 165] on input "Spanish ([GEOGRAPHIC_DATA])" at bounding box center [408, 159] width 11 height 11
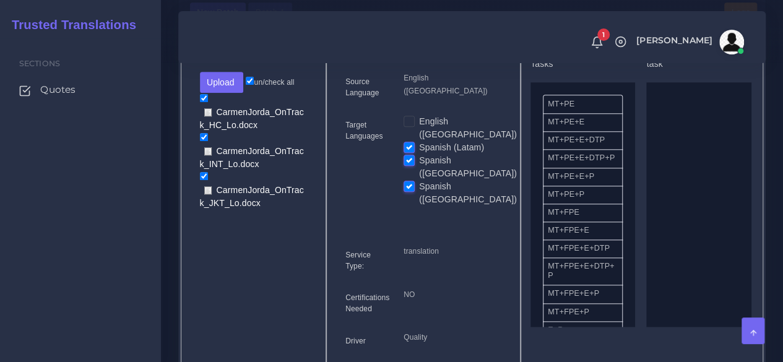
checkbox input "false"
click at [419, 184] on label "Spanish ([GEOGRAPHIC_DATA])" at bounding box center [468, 193] width 98 height 26
click at [408, 184] on input "Spanish ([GEOGRAPHIC_DATA])" at bounding box center [408, 185] width 11 height 11
checkbox input "false"
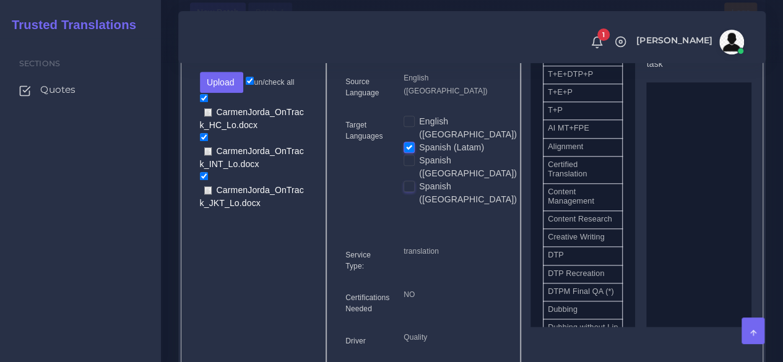
scroll to position [681, 0]
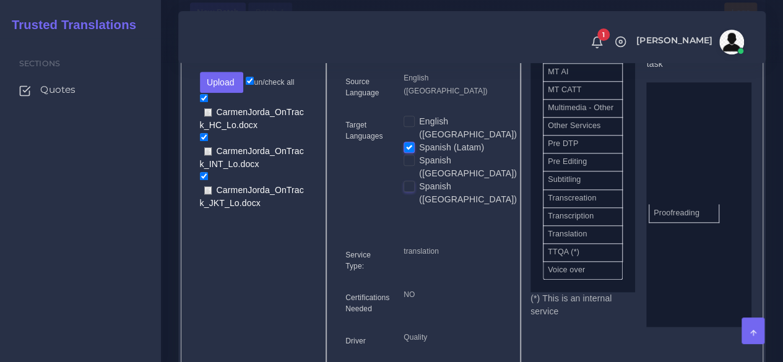
drag, startPoint x: 588, startPoint y: 231, endPoint x: 693, endPoint y: 233, distance: 105.8
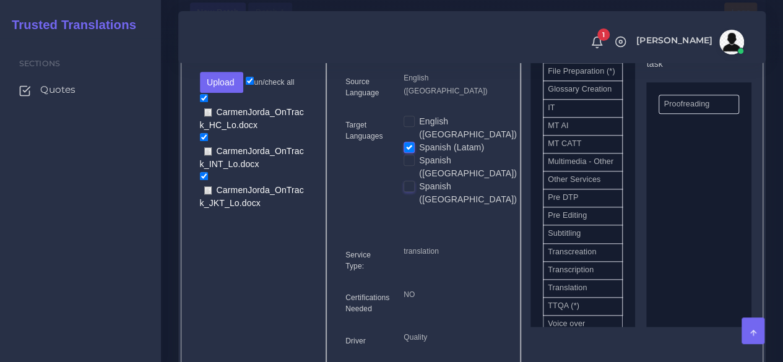
scroll to position [495, 0]
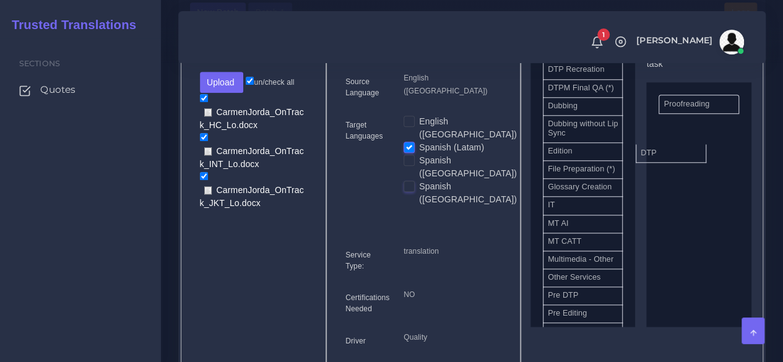
drag, startPoint x: 584, startPoint y: 106, endPoint x: 677, endPoint y: 176, distance: 116.3
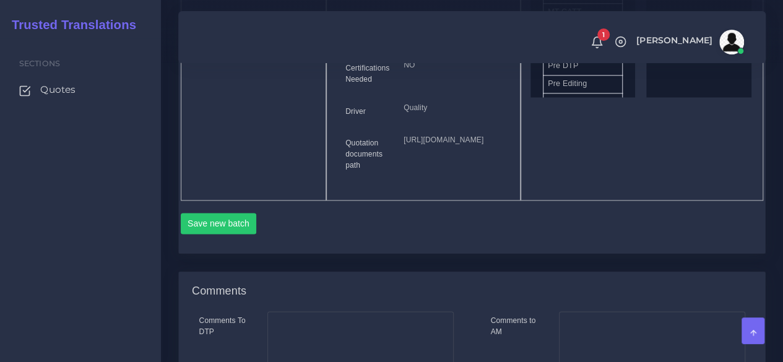
scroll to position [804, 0]
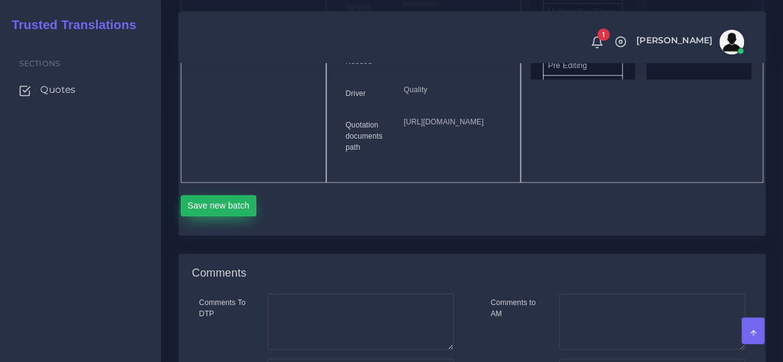
click at [242, 216] on button "Save new batch" at bounding box center [219, 205] width 76 height 21
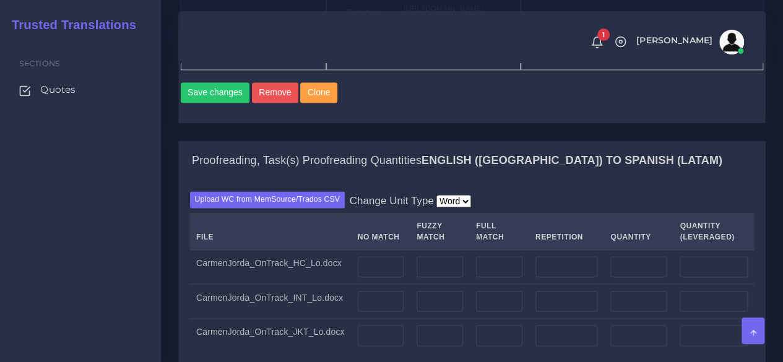
scroll to position [1052, 0]
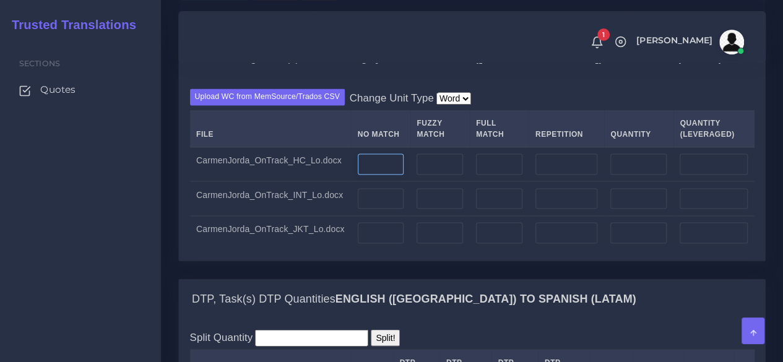
click at [382, 174] on input "number" at bounding box center [381, 163] width 46 height 21
type input "162"
click at [358, 209] on input "number" at bounding box center [381, 198] width 46 height 21
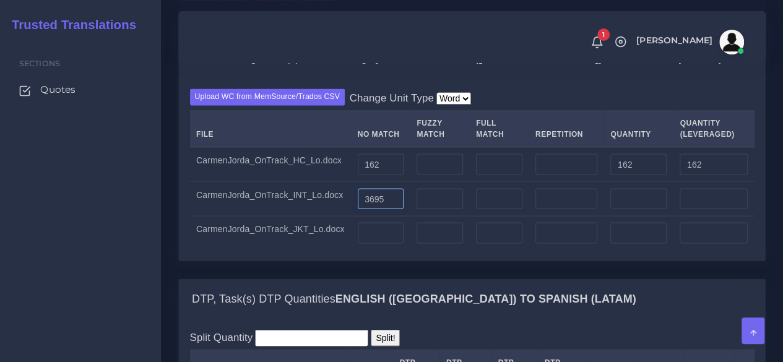
type input "3695"
click at [360, 249] on td at bounding box center [380, 232] width 59 height 34
click at [360, 243] on input "number" at bounding box center [381, 232] width 46 height 21
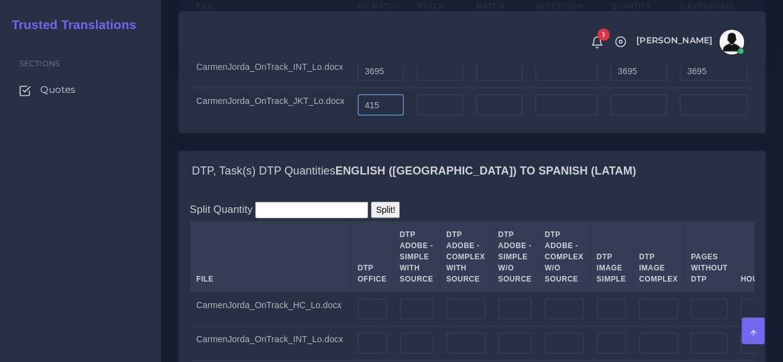
scroll to position [1299, 0]
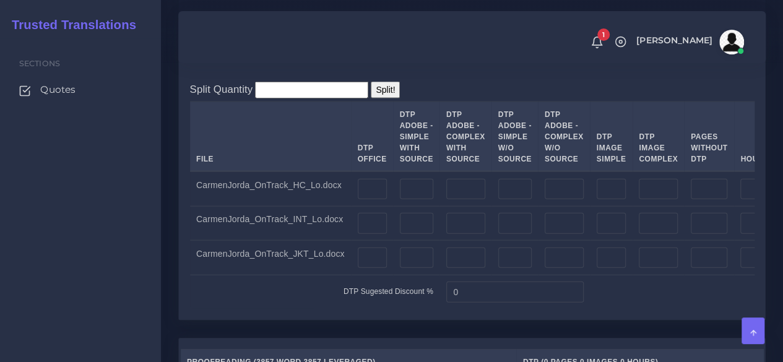
type input "415"
click at [740, 200] on input "number" at bounding box center [754, 189] width 28 height 21
type input "0"
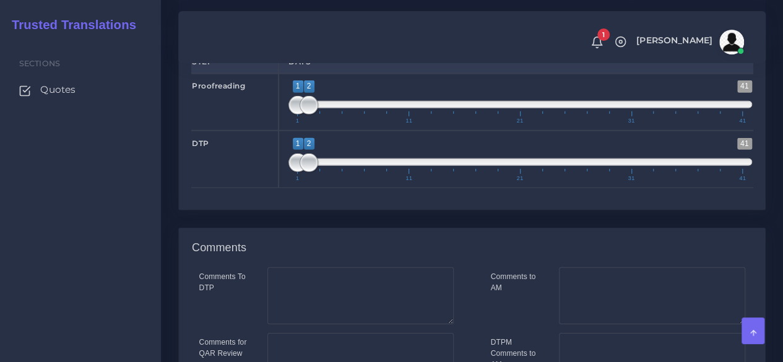
scroll to position [1794, 0]
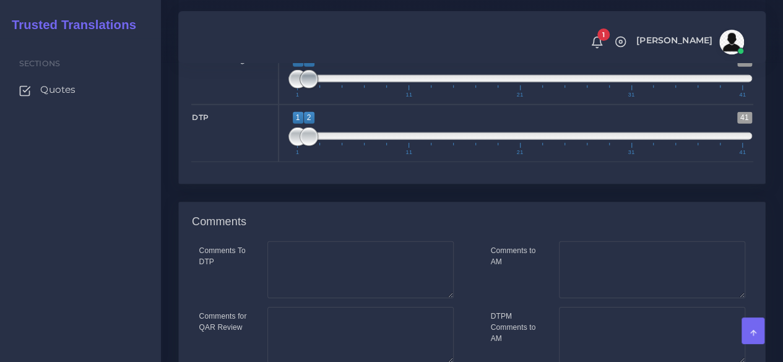
type input "0.5"
drag, startPoint x: 303, startPoint y: 144, endPoint x: 335, endPoint y: 142, distance: 32.2
click at [335, 88] on span at bounding box center [342, 79] width 19 height 19
drag, startPoint x: 299, startPoint y: 145, endPoint x: 338, endPoint y: 140, distance: 38.7
click at [338, 88] on span at bounding box center [331, 79] width 19 height 19
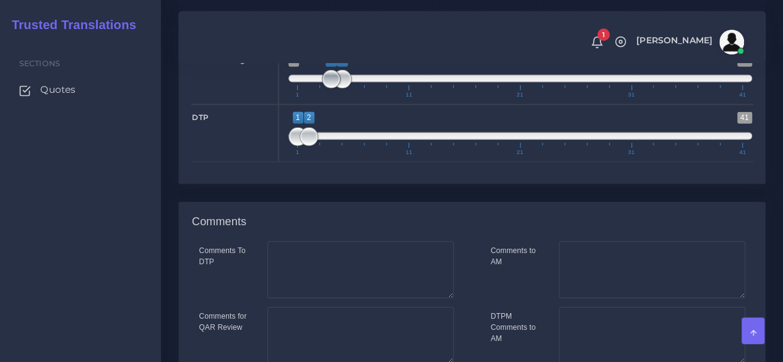
click at [338, 88] on span at bounding box center [331, 79] width 19 height 19
type input "5;5"
drag, startPoint x: 330, startPoint y: 142, endPoint x: 346, endPoint y: 140, distance: 16.2
click at [346, 88] on span at bounding box center [342, 79] width 19 height 19
drag, startPoint x: 304, startPoint y: 202, endPoint x: 334, endPoint y: 201, distance: 30.3
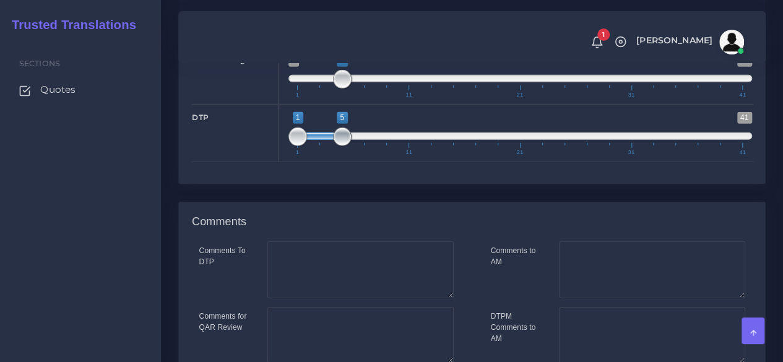
click at [334, 146] on span at bounding box center [342, 136] width 19 height 19
type input "5;5"
drag, startPoint x: 301, startPoint y: 202, endPoint x: 348, endPoint y: 200, distance: 47.0
click at [348, 146] on span at bounding box center [342, 136] width 19 height 19
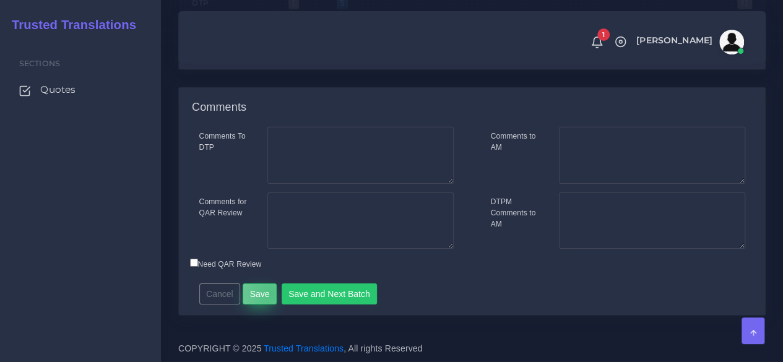
click at [267, 294] on button "Save" at bounding box center [260, 293] width 34 height 21
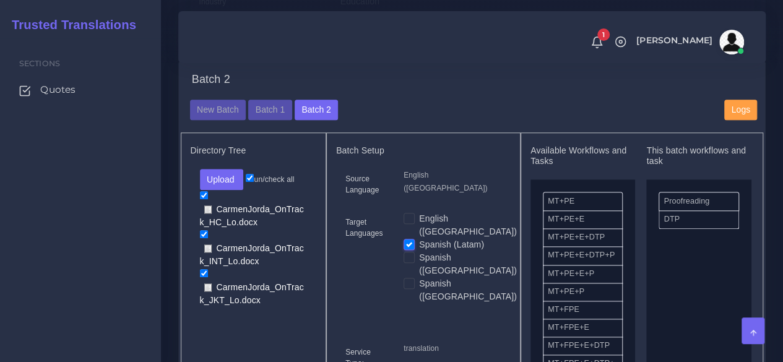
scroll to position [557, 0]
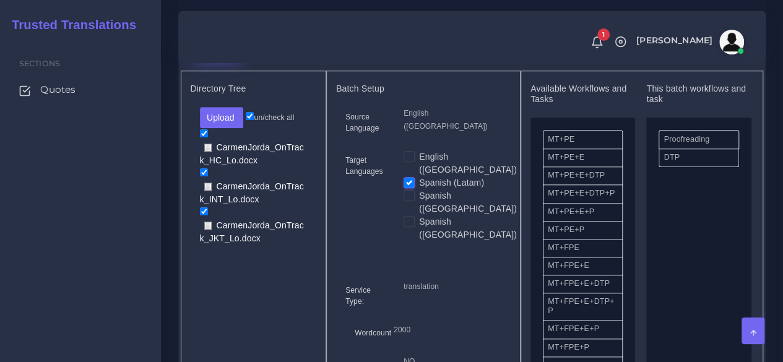
click at [224, 59] on button "New Batch" at bounding box center [218, 48] width 56 height 21
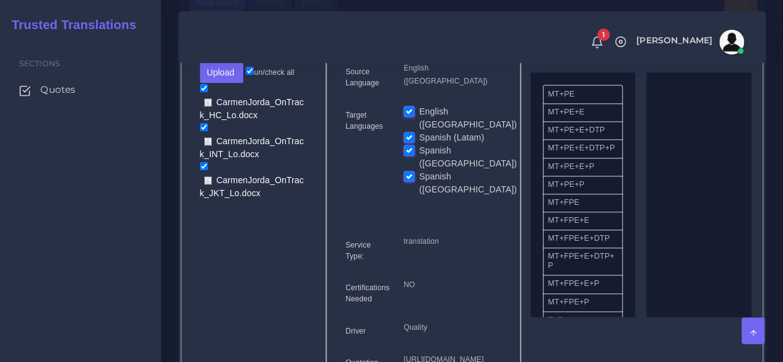
scroll to position [495, 0]
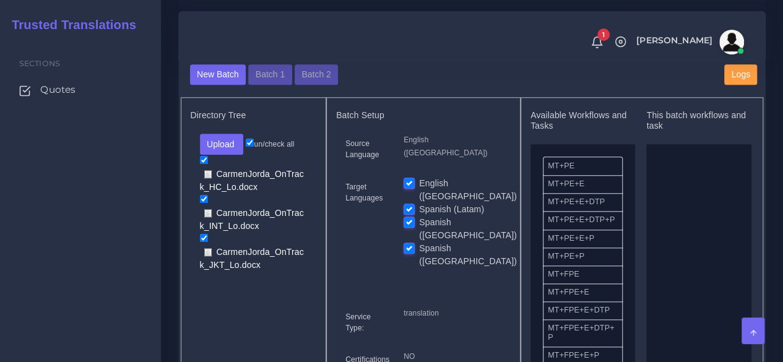
click at [419, 200] on label "English ([GEOGRAPHIC_DATA])" at bounding box center [468, 190] width 98 height 26
click at [413, 188] on input "English ([GEOGRAPHIC_DATA])" at bounding box center [408, 182] width 11 height 11
checkbox input "false"
click at [419, 212] on label "Spanish (Latam)" at bounding box center [451, 209] width 65 height 13
click at [410, 212] on input "Spanish (Latam)" at bounding box center [408, 208] width 11 height 11
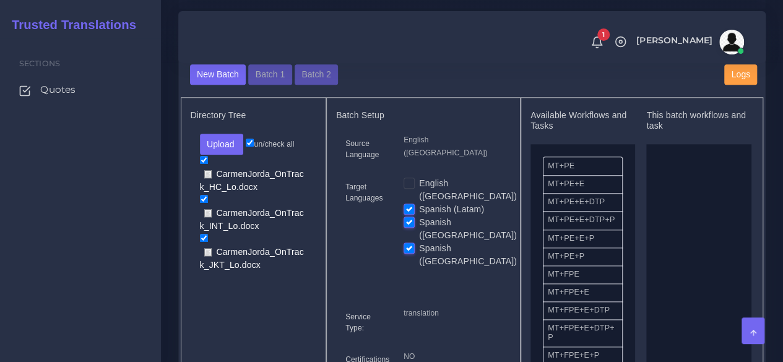
checkbox input "false"
click at [419, 244] on label "Spanish ([GEOGRAPHIC_DATA])" at bounding box center [468, 255] width 98 height 26
click at [407, 244] on input "Spanish ([GEOGRAPHIC_DATA])" at bounding box center [408, 247] width 11 height 11
checkbox input "false"
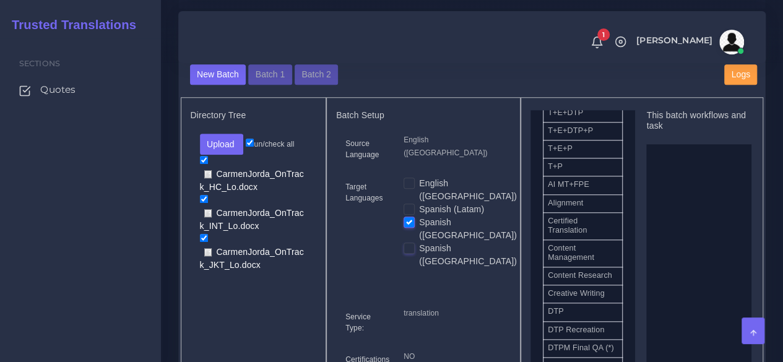
scroll to position [371, 0]
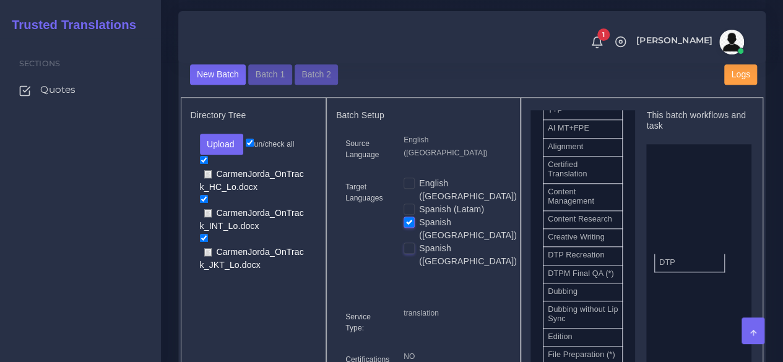
drag, startPoint x: 589, startPoint y: 290, endPoint x: 690, endPoint y: 285, distance: 101.6
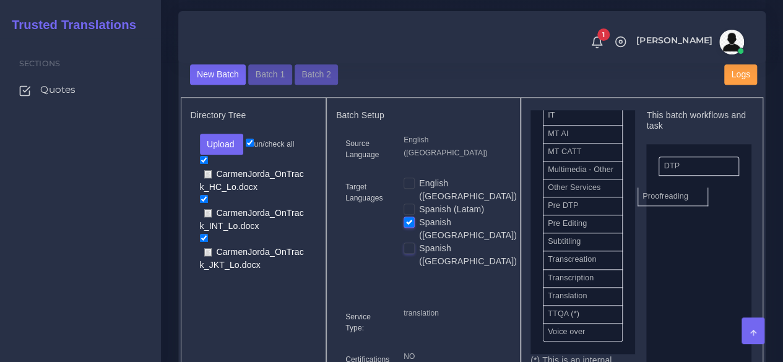
scroll to position [693, 0]
drag, startPoint x: 583, startPoint y: 249, endPoint x: 698, endPoint y: 182, distance: 132.7
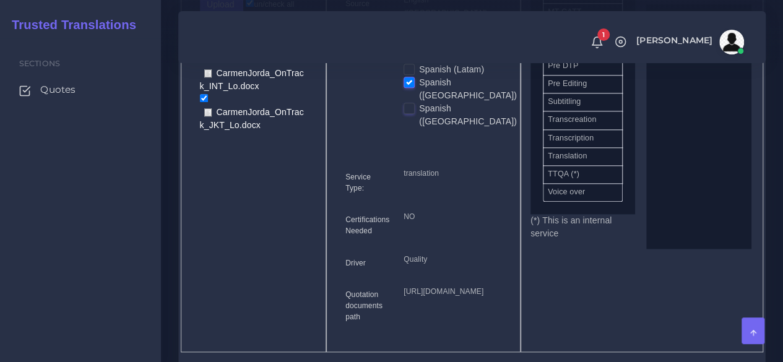
scroll to position [804, 0]
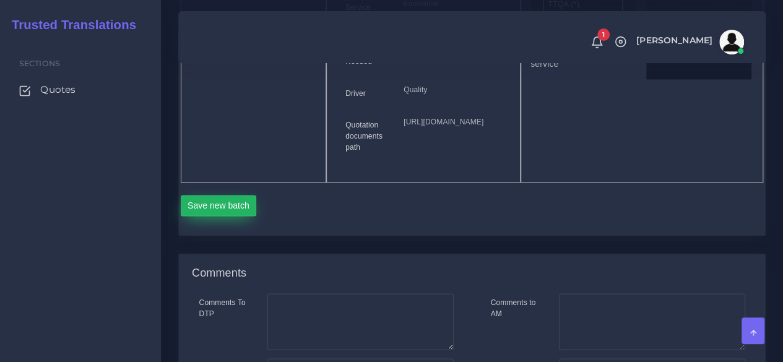
click at [232, 216] on button "Save new batch" at bounding box center [219, 205] width 76 height 21
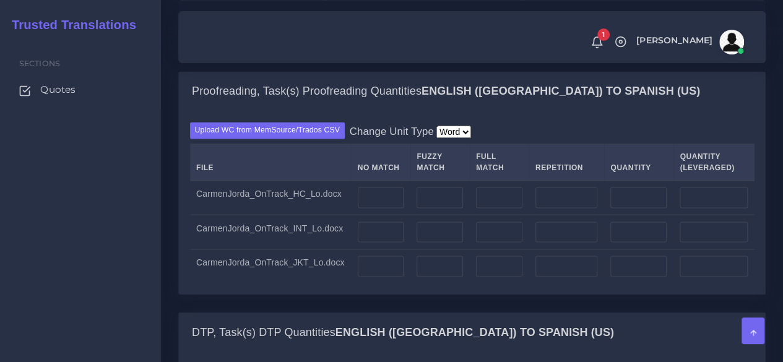
scroll to position [1114, 0]
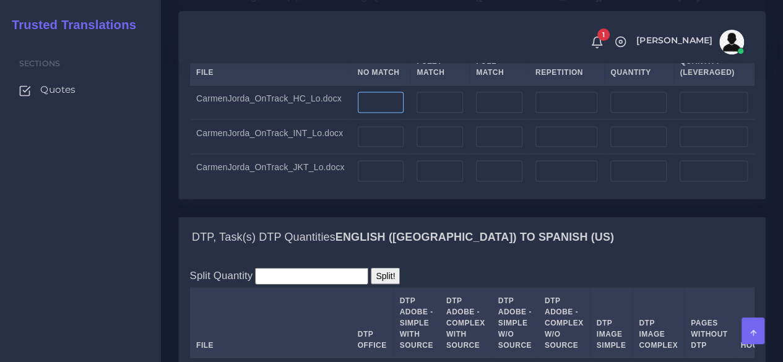
drag, startPoint x: 376, startPoint y: 160, endPoint x: 376, endPoint y: 149, distance: 10.5
click at [376, 119] on td at bounding box center [380, 102] width 59 height 35
click at [376, 113] on input "number" at bounding box center [381, 102] width 46 height 21
type input "162"
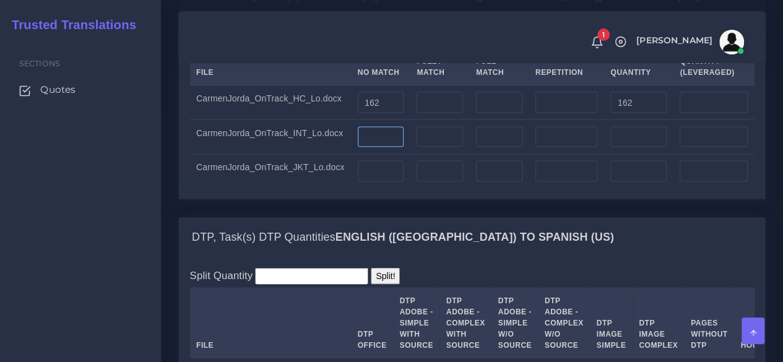
type input "162"
click at [364, 147] on input "number" at bounding box center [381, 136] width 46 height 21
type input "3695"
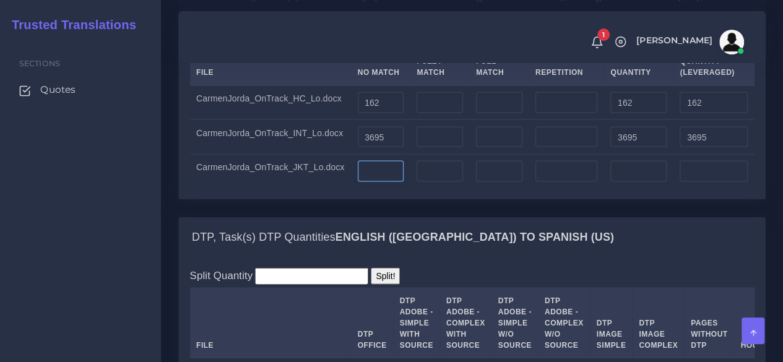
click at [363, 181] on input "number" at bounding box center [381, 170] width 46 height 21
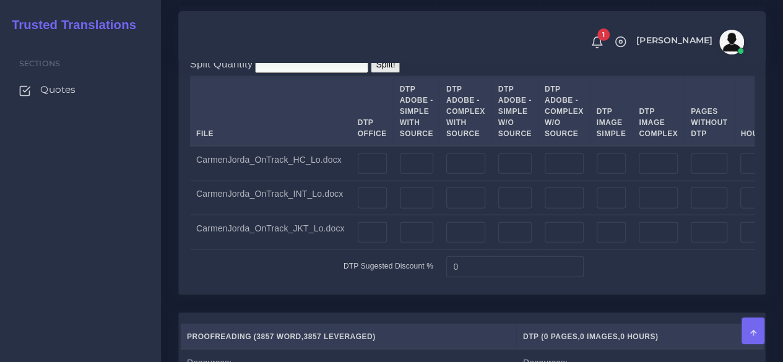
scroll to position [1361, 0]
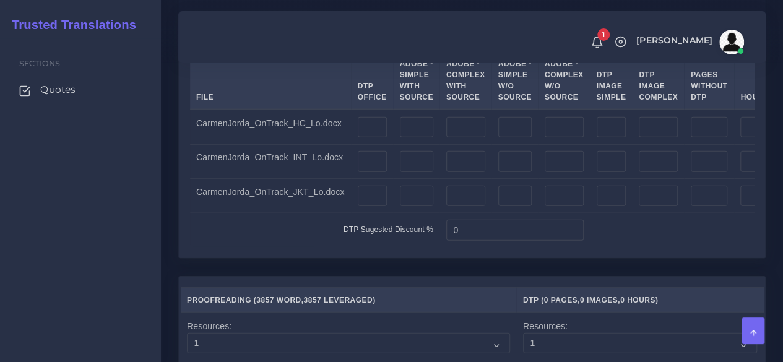
type input "415"
click at [740, 138] on input "number" at bounding box center [754, 127] width 28 height 21
type input "0"
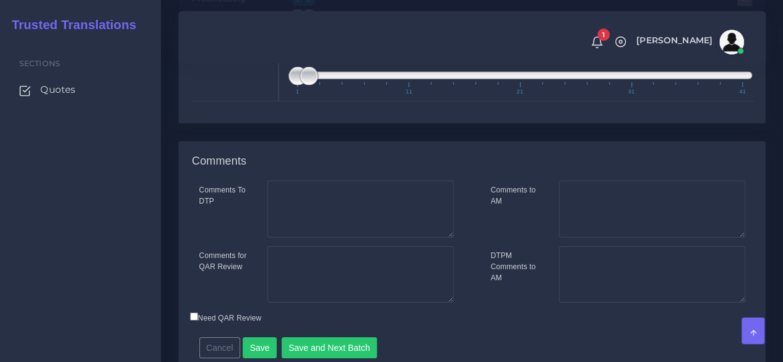
scroll to position [1856, 0]
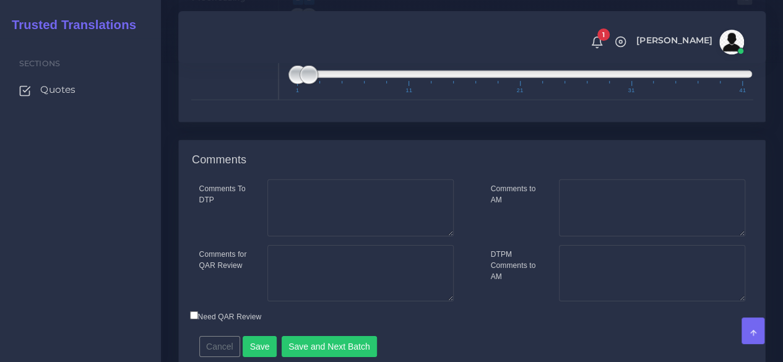
type input "0.5"
type input "1;5"
drag, startPoint x: 303, startPoint y: 84, endPoint x: 323, endPoint y: 106, distance: 29.8
click at [337, 27] on span at bounding box center [342, 17] width 19 height 19
type input "1;5"
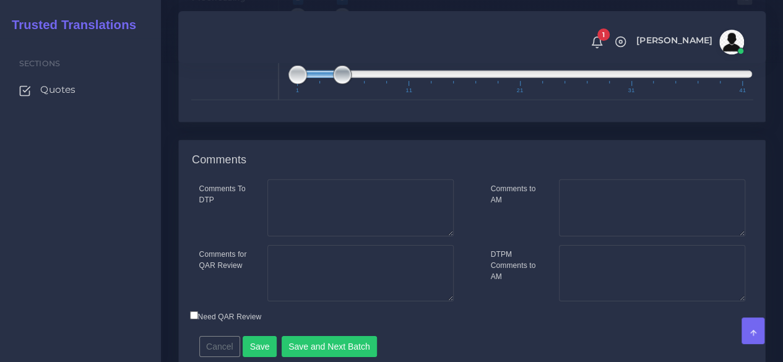
drag, startPoint x: 308, startPoint y: 137, endPoint x: 338, endPoint y: 138, distance: 29.7
click at [338, 84] on span at bounding box center [342, 75] width 19 height 19
type input "5;5"
drag, startPoint x: 296, startPoint y: 85, endPoint x: 339, endPoint y: 87, distance: 42.8
click at [348, 27] on span at bounding box center [342, 17] width 19 height 19
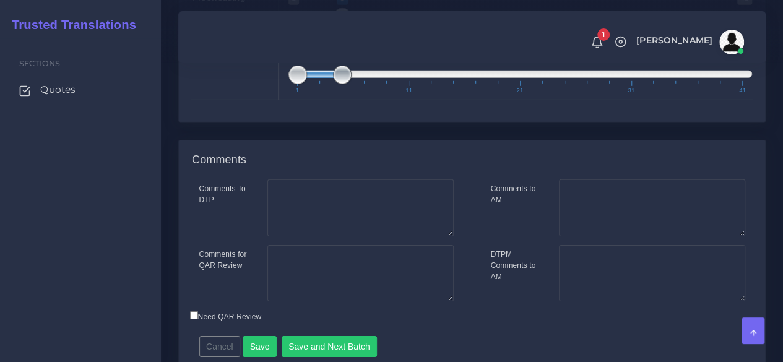
type input "5;5"
drag, startPoint x: 302, startPoint y: 134, endPoint x: 346, endPoint y: 137, distance: 44.6
click at [346, 84] on span at bounding box center [342, 75] width 19 height 19
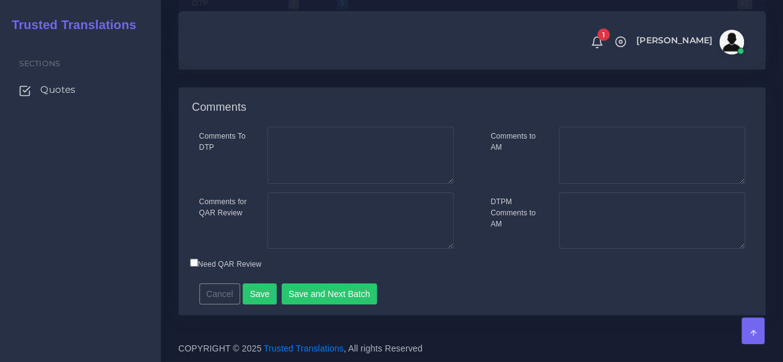
scroll to position [1971, 0]
click at [323, 300] on button "Save and Next Batch" at bounding box center [329, 293] width 96 height 21
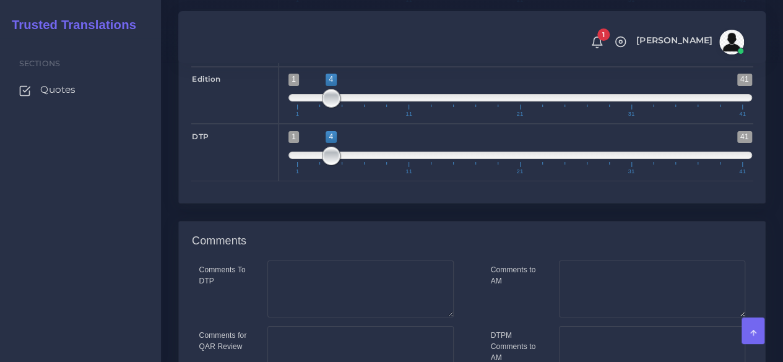
scroll to position [2289, 0]
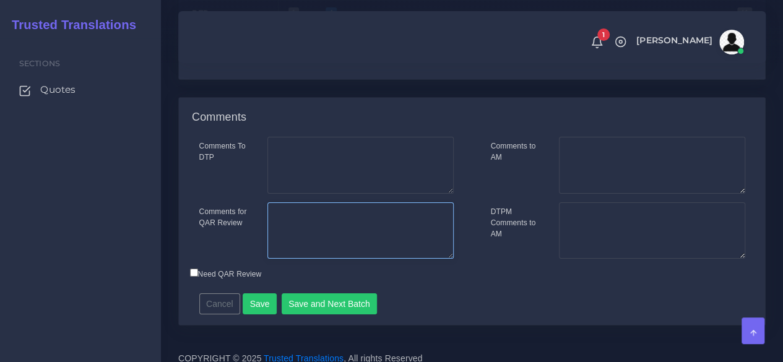
click at [437, 253] on textarea "Comments for QAR Review" at bounding box center [360, 230] width 186 height 57
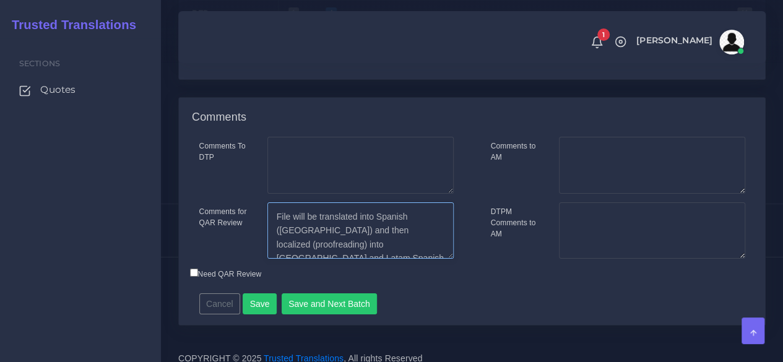
type textarea "File will be translated into Spanish ([GEOGRAPHIC_DATA]) and then localized (pr…"
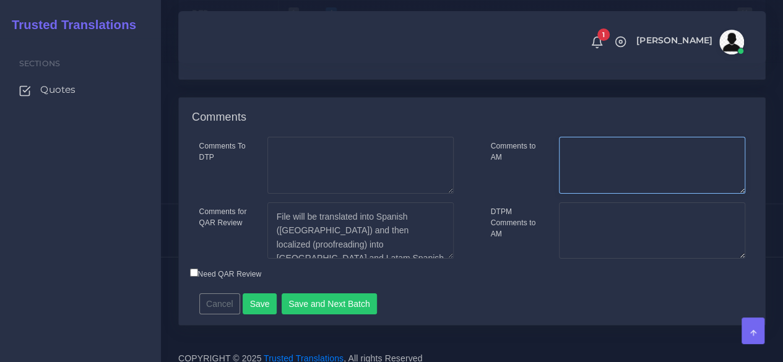
click at [657, 194] on textarea "Comments to AM" at bounding box center [652, 165] width 186 height 57
type textarea "Please ask for source file to ensure good graphic quality."
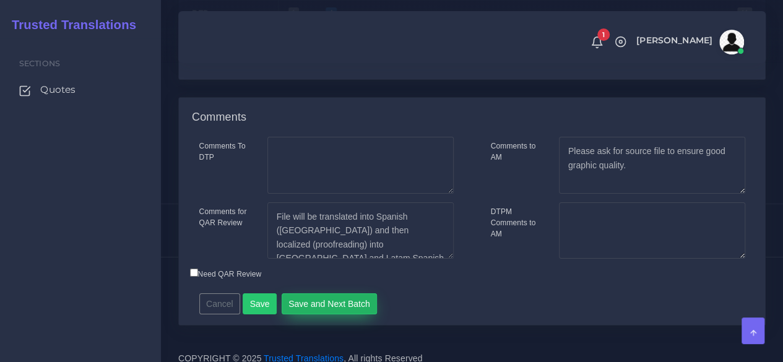
click at [356, 314] on button "Save and Next Batch" at bounding box center [329, 303] width 96 height 21
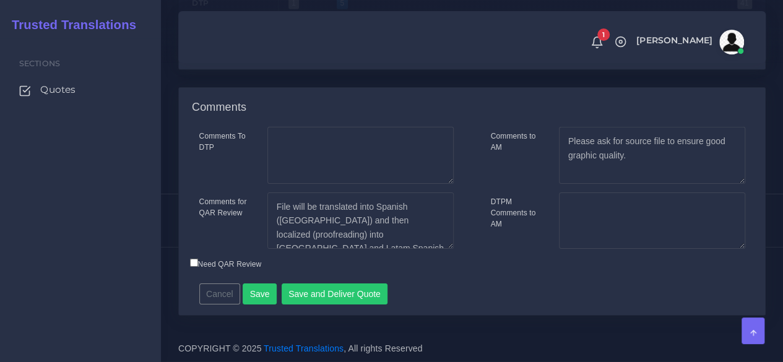
scroll to position [1971, 0]
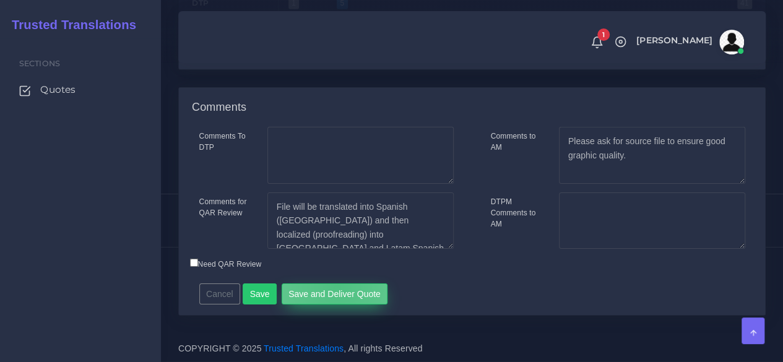
click at [332, 286] on button "Save and Deliver Quote" at bounding box center [334, 293] width 106 height 21
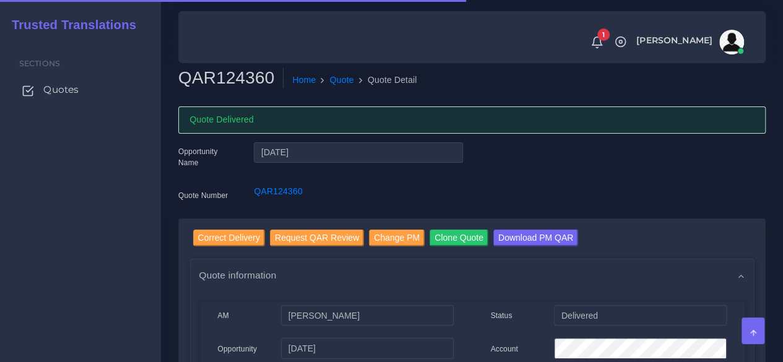
click at [72, 86] on span "Quotes" at bounding box center [60, 90] width 35 height 14
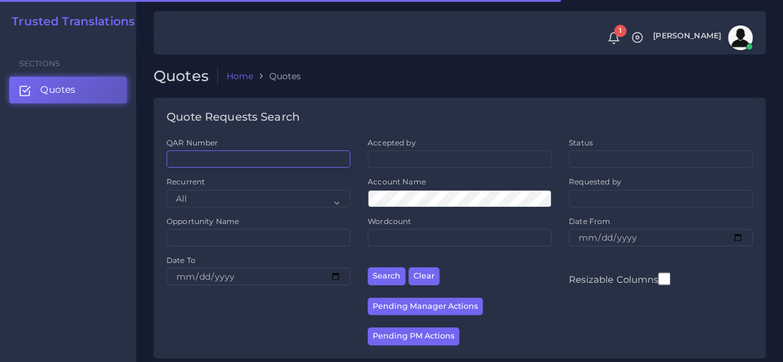
click at [243, 161] on input "QAR Number" at bounding box center [258, 158] width 184 height 17
paste input "QAR124352"
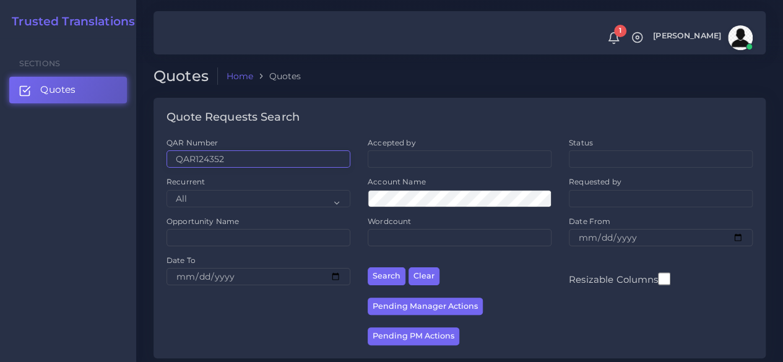
type input "QAR124352"
click at [367, 267] on button "Search" at bounding box center [386, 276] width 38 height 18
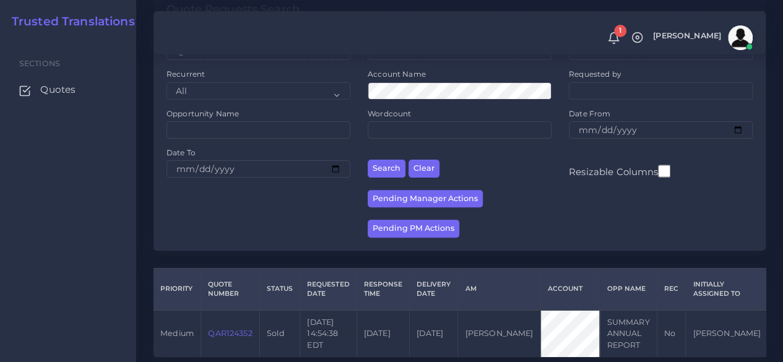
scroll to position [158, 0]
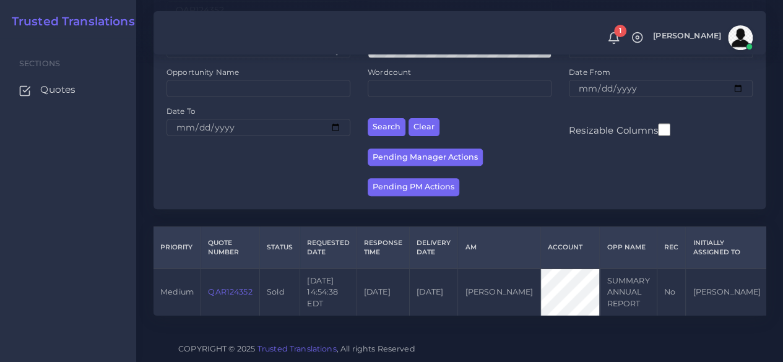
click at [234, 277] on td "QAR124352" at bounding box center [230, 291] width 59 height 47
click at [232, 287] on link "QAR124352" at bounding box center [230, 291] width 44 height 9
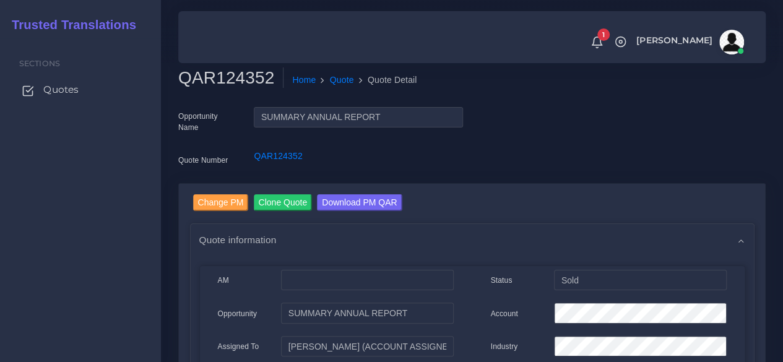
click at [82, 92] on link "Quotes" at bounding box center [80, 90] width 142 height 26
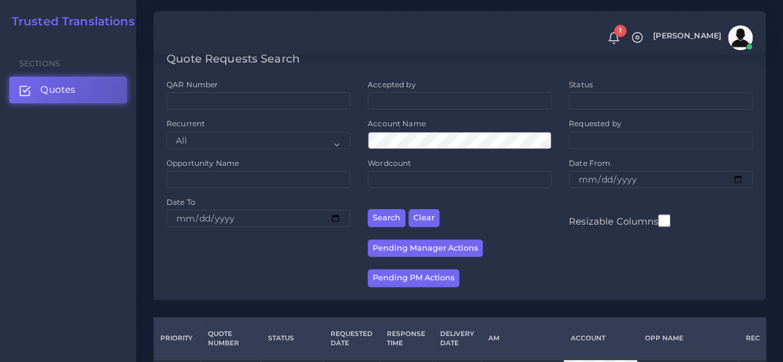
scroll to position [186, 0]
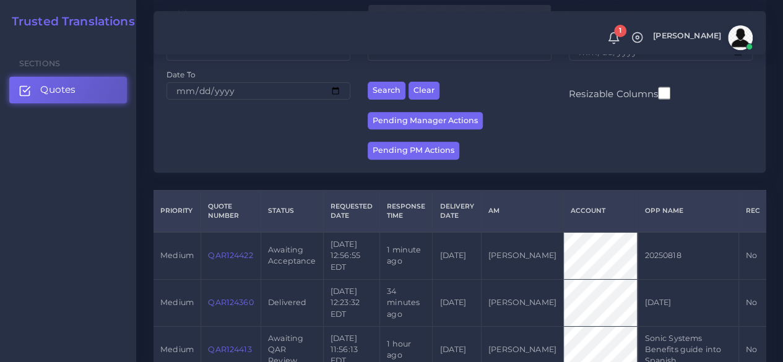
click at [231, 254] on link "QAR124422" at bounding box center [230, 255] width 45 height 9
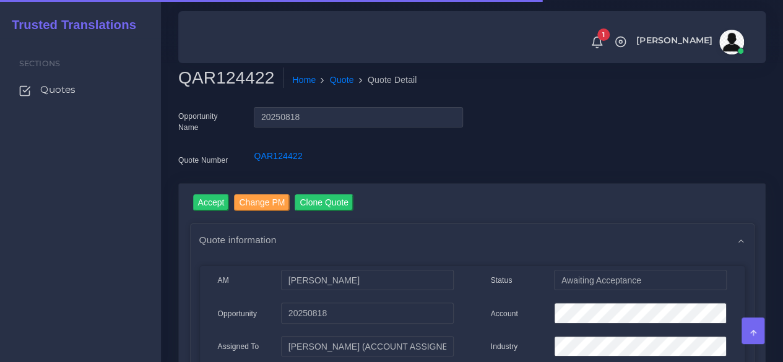
click at [216, 67] on h2 "QAR124422" at bounding box center [230, 77] width 105 height 21
click at [215, 73] on h2 "QAR124422" at bounding box center [230, 77] width 105 height 21
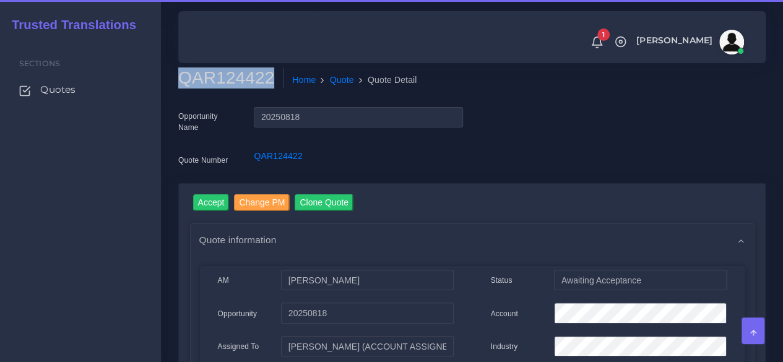
copy h2 "QAR124422"
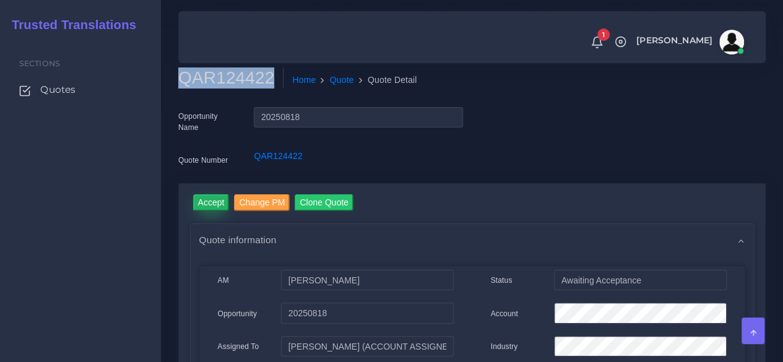
click at [215, 203] on input "Accept" at bounding box center [211, 202] width 36 height 17
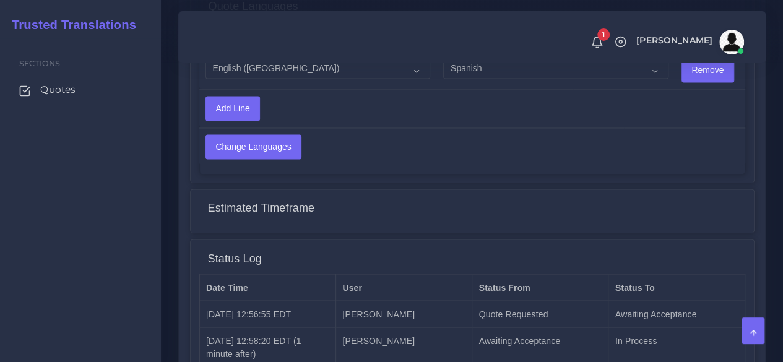
scroll to position [807, 0]
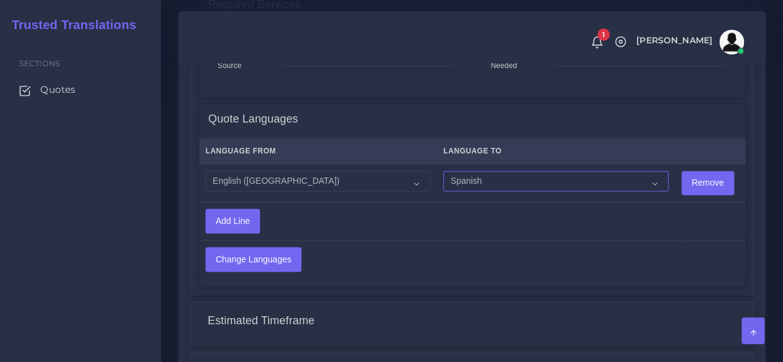
click at [479, 182] on select "Acoli Afar Afrikaans Akan Akateko [DEMOGRAPHIC_DATA] American Sign Language (AS…" at bounding box center [555, 181] width 225 height 21
select select "15011"
click at [443, 171] on select "Acoli Afar Afrikaans Akan Akateko [DEMOGRAPHIC_DATA] American Sign Language (AS…" at bounding box center [555, 181] width 225 height 21
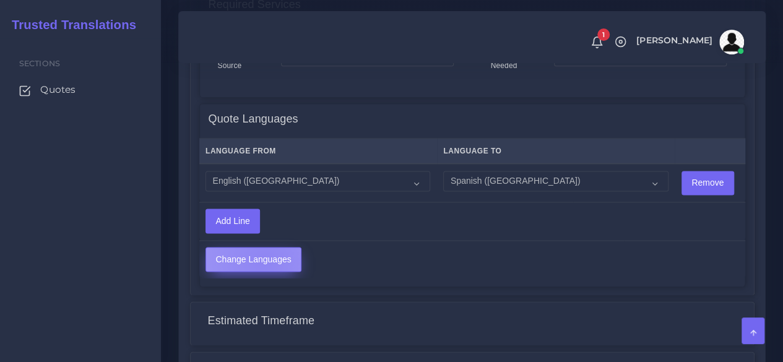
click at [262, 260] on input "Change Languages" at bounding box center [253, 259] width 95 height 24
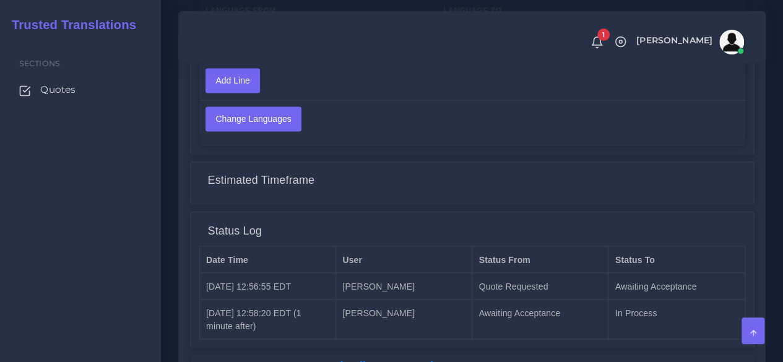
scroll to position [990, 0]
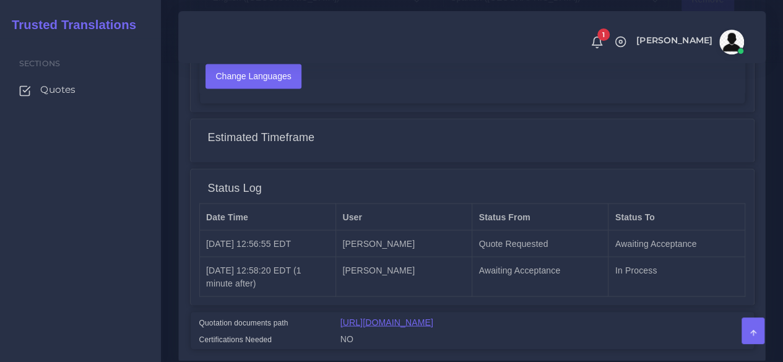
click at [430, 320] on link "[URL][DOMAIN_NAME]" at bounding box center [386, 322] width 93 height 10
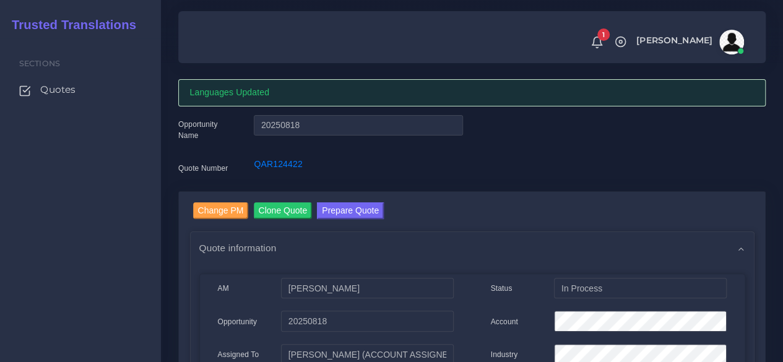
scroll to position [0, 0]
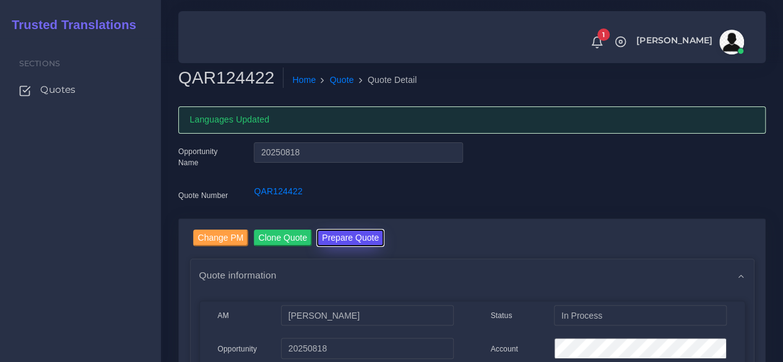
click at [343, 234] on button "Prepare Quote" at bounding box center [350, 238] width 67 height 17
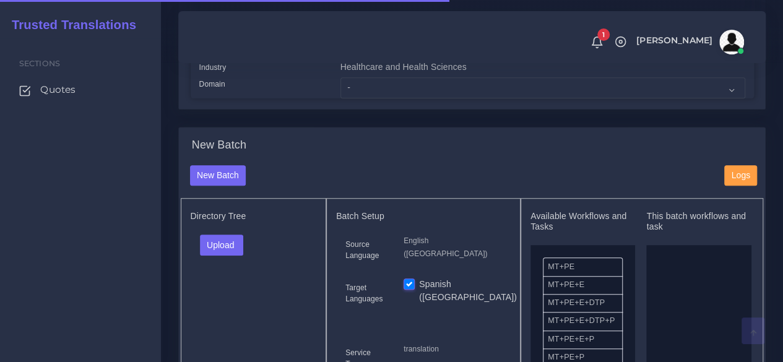
scroll to position [371, 0]
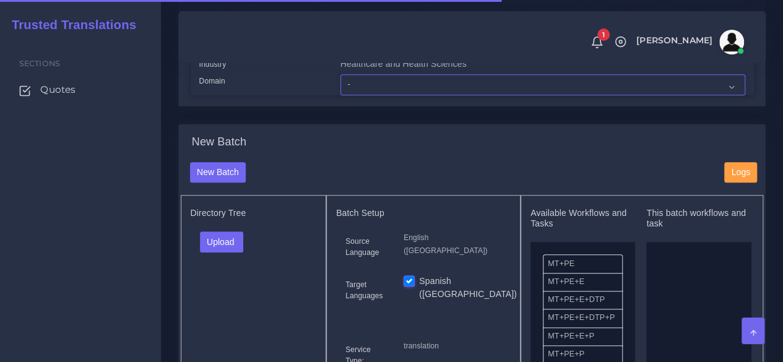
click at [363, 95] on select "- Advertising and Media Agriculture, Forestry and Fishing Architecture, Buildin…" at bounding box center [542, 84] width 405 height 21
select select "Human Resources - HR"
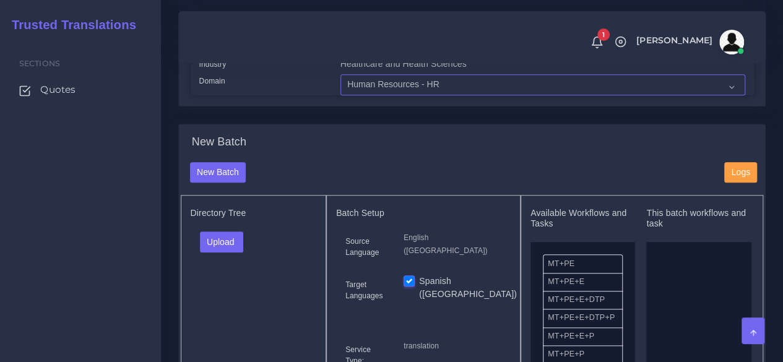
click at [340, 95] on select "- Advertising and Media Agriculture, Forestry and Fishing Architecture, Buildin…" at bounding box center [542, 84] width 405 height 21
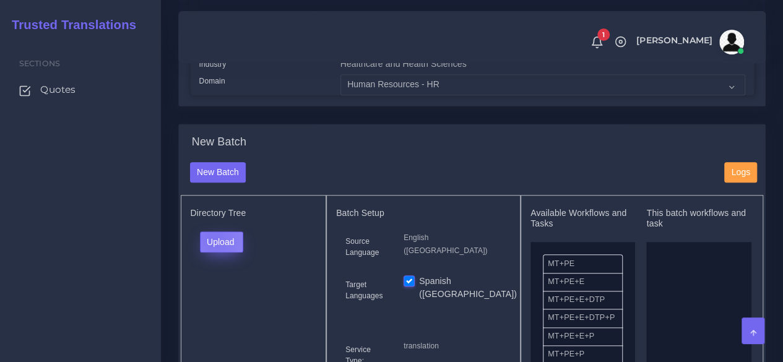
click at [213, 252] on button "Upload" at bounding box center [222, 241] width 44 height 21
click at [218, 296] on label "Files" at bounding box center [242, 288] width 85 height 15
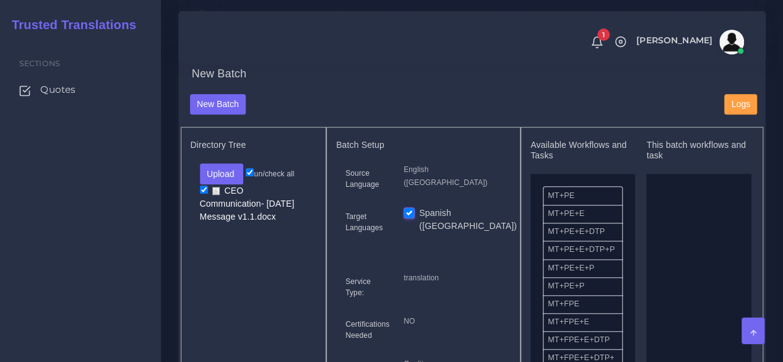
scroll to position [557, 0]
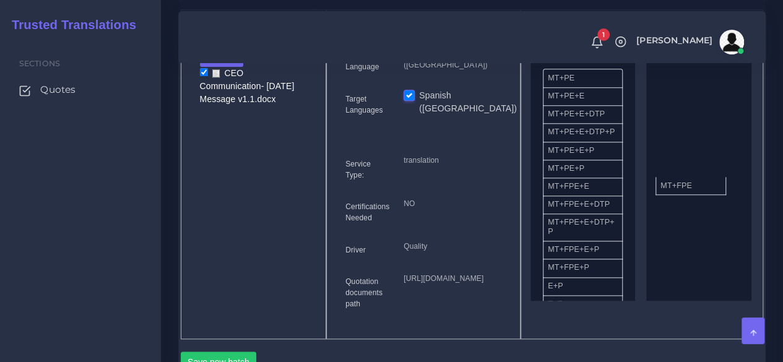
drag, startPoint x: 575, startPoint y: 217, endPoint x: 687, endPoint y: 208, distance: 112.9
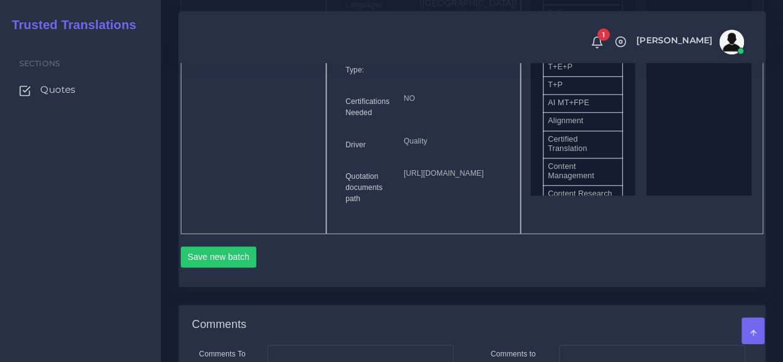
scroll to position [742, 0]
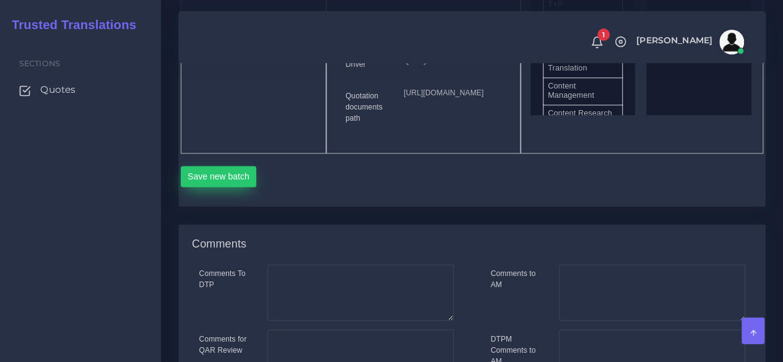
click at [239, 195] on div "Save new batch" at bounding box center [472, 174] width 583 height 42
click at [235, 187] on button "Save new batch" at bounding box center [219, 176] width 76 height 21
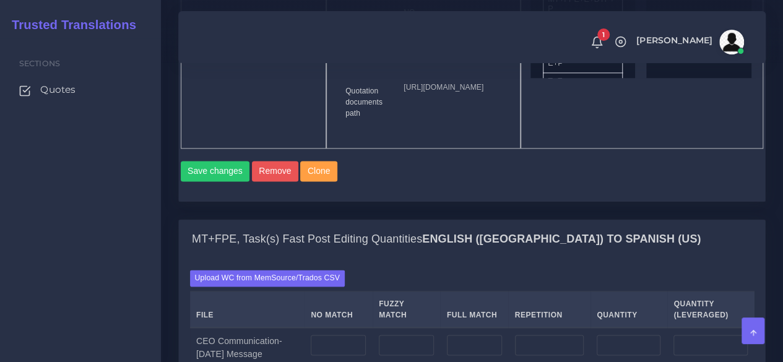
scroll to position [990, 0]
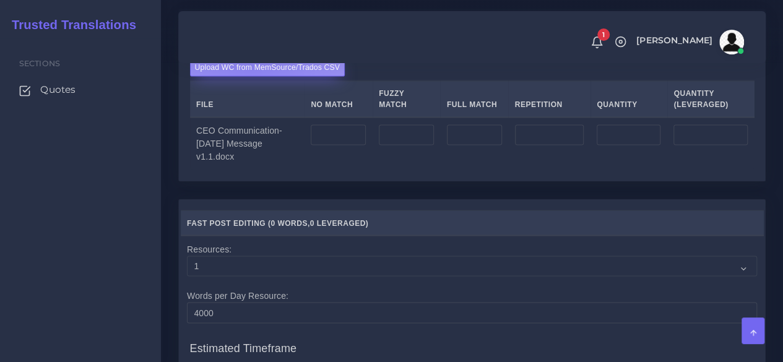
click at [252, 76] on label "Upload WC from MemSource/Trados CSV" at bounding box center [267, 67] width 155 height 17
click at [0, 0] on input "Upload WC from MemSource/Trados CSV" at bounding box center [0, 0] width 0 height 0
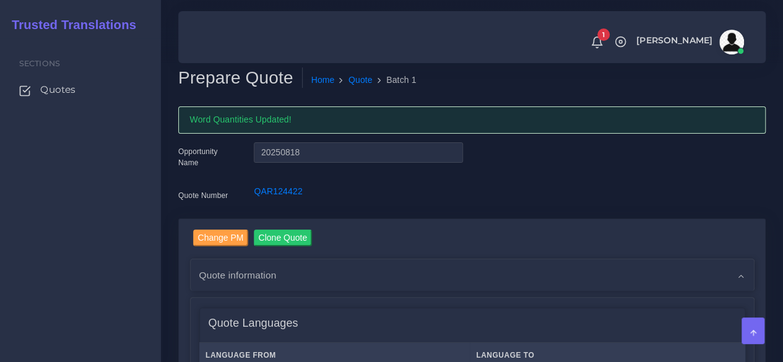
drag, startPoint x: 141, startPoint y: 249, endPoint x: 172, endPoint y: 272, distance: 38.1
click at [142, 251] on div "Sections Quotes" at bounding box center [80, 200] width 161 height 324
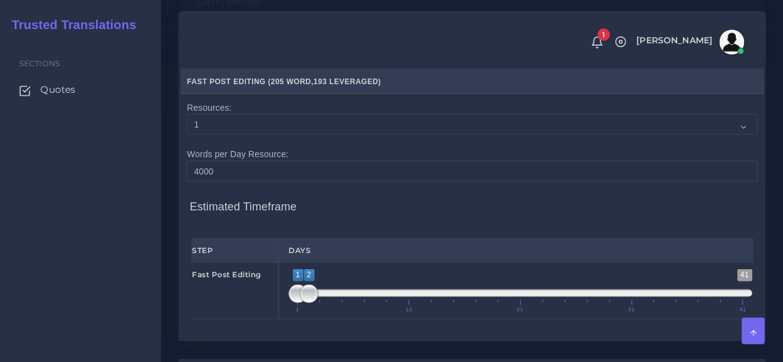
scroll to position [1237, 0]
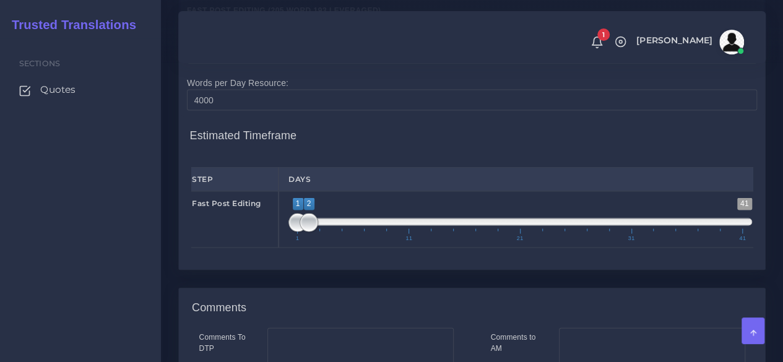
type input "1;1"
drag, startPoint x: 307, startPoint y: 307, endPoint x: 265, endPoint y: 304, distance: 42.8
click at [265, 248] on div "Fast Post Editing 1 41 1 2 1 — 2 1 11 21 31 41 1;1" at bounding box center [472, 219] width 580 height 57
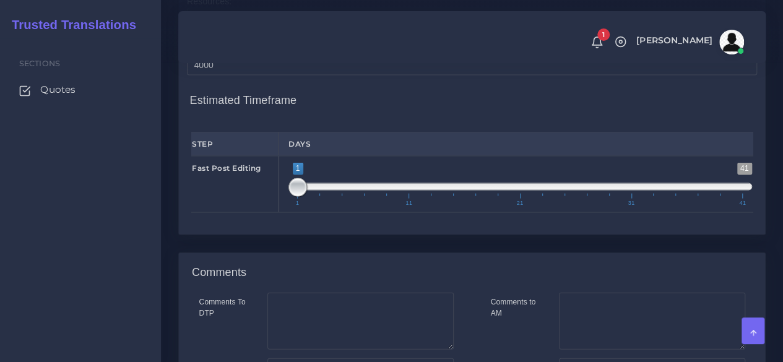
scroll to position [1485, 0]
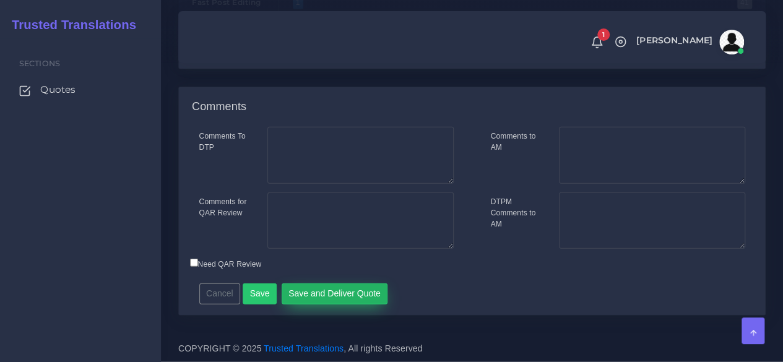
click at [320, 304] on button "Save and Deliver Quote" at bounding box center [334, 293] width 106 height 21
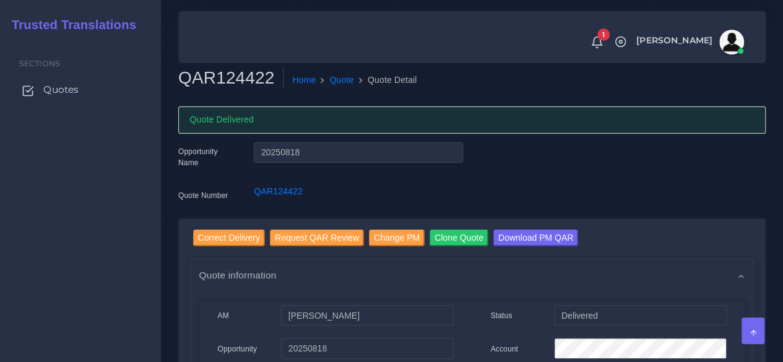
click at [73, 92] on span "Quotes" at bounding box center [60, 90] width 35 height 14
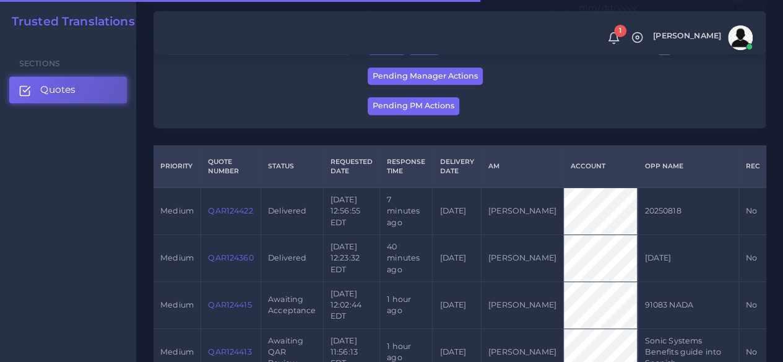
scroll to position [247, 0]
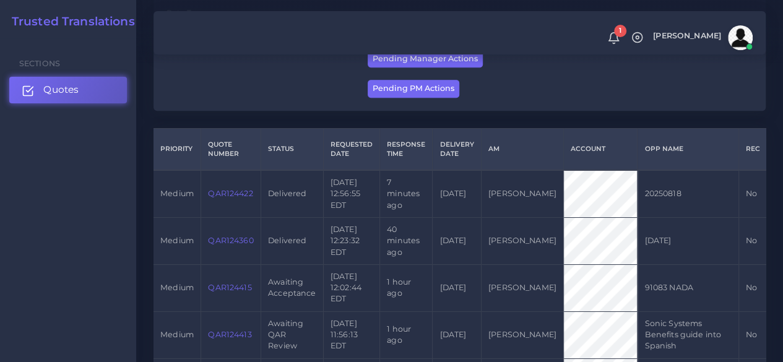
click at [100, 90] on link "Quotes" at bounding box center [68, 90] width 118 height 26
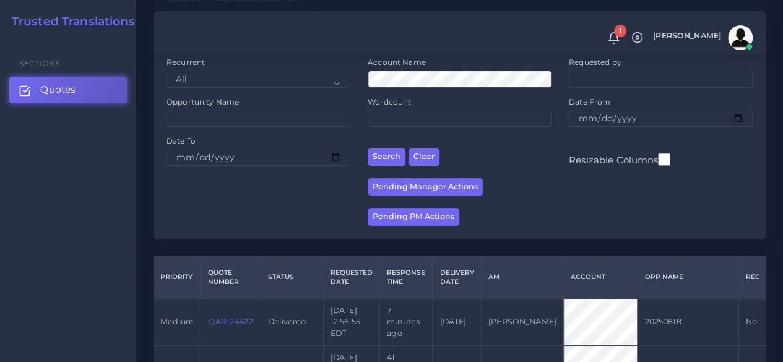
scroll to position [247, 0]
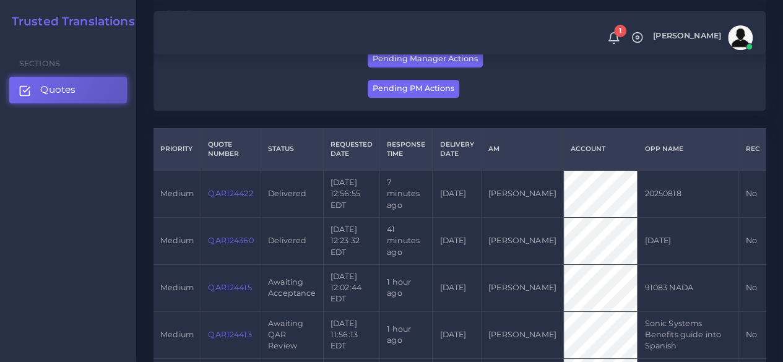
click at [220, 286] on link "QAR124415" at bounding box center [229, 287] width 43 height 9
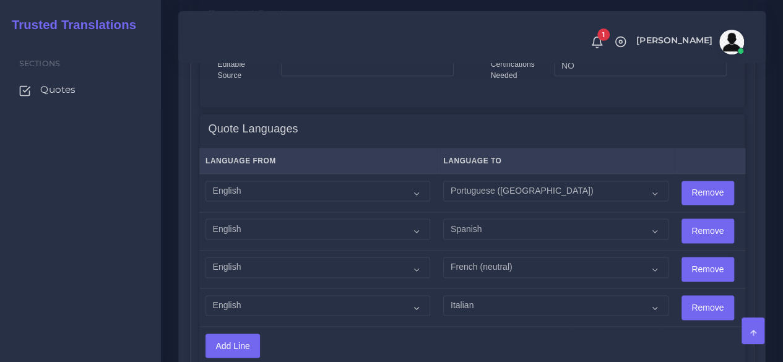
scroll to position [804, 0]
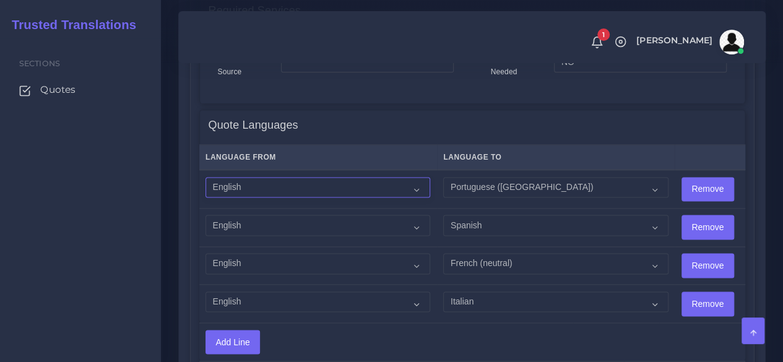
click at [313, 186] on select "Acoli Afar Afrikaans Akan Akateko Albanian American Sign Language (ASL) Amharic…" at bounding box center [317, 187] width 225 height 21
select select "14001"
click at [205, 177] on select "Acoli Afar Afrikaans Akan Akateko Albanian American Sign Language (ASL) Amharic…" at bounding box center [317, 187] width 225 height 21
click at [251, 213] on td "Acoli Afar Afrikaans Akan Akateko Albanian American Sign Language (ASL) Amharic…" at bounding box center [318, 227] width 238 height 38
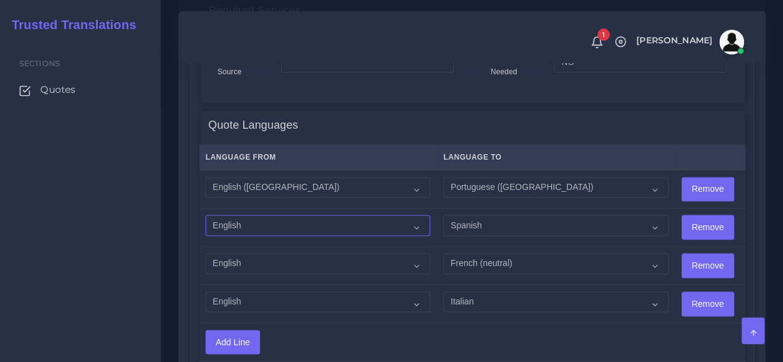
click at [255, 220] on select "Acoli Afar Afrikaans Akan Akateko Albanian American Sign Language (ASL) Amharic…" at bounding box center [317, 225] width 225 height 21
select select "14001"
click at [205, 215] on select "Acoli Afar Afrikaans Akan Akateko Albanian American Sign Language (ASL) Amharic…" at bounding box center [317, 225] width 225 height 21
click at [235, 274] on td "Acoli Afar Afrikaans Akan Akateko Albanian American Sign Language (ASL) Amharic…" at bounding box center [318, 265] width 238 height 38
click at [236, 260] on select "Acoli Afar Afrikaans Akan Akateko Albanian American Sign Language (ASL) Amharic…" at bounding box center [317, 263] width 225 height 21
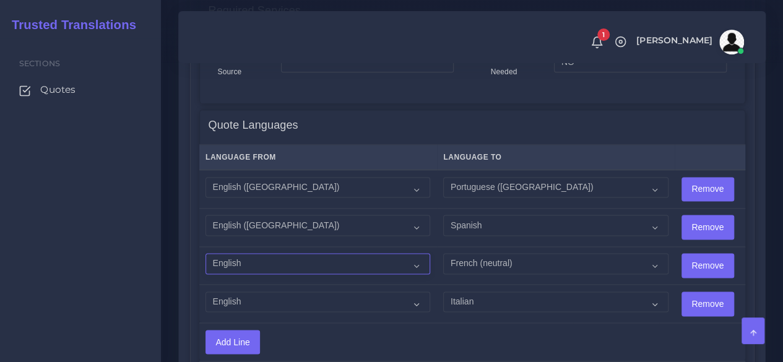
select select "14001"
click at [205, 253] on select "Acoli Afar Afrikaans Akan Akateko Albanian American Sign Language (ASL) Amharic…" at bounding box center [317, 263] width 225 height 21
click at [260, 295] on select "Acoli Afar Afrikaans Akan Akateko Albanian American Sign Language (ASL) Amharic…" at bounding box center [317, 301] width 225 height 21
select select "14001"
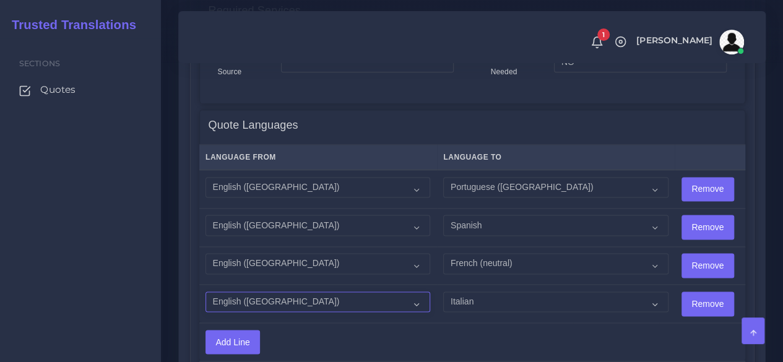
click at [205, 291] on select "Acoli Afar Afrikaans Akan Akateko Albanian American Sign Language (ASL) Amharic…" at bounding box center [317, 301] width 225 height 21
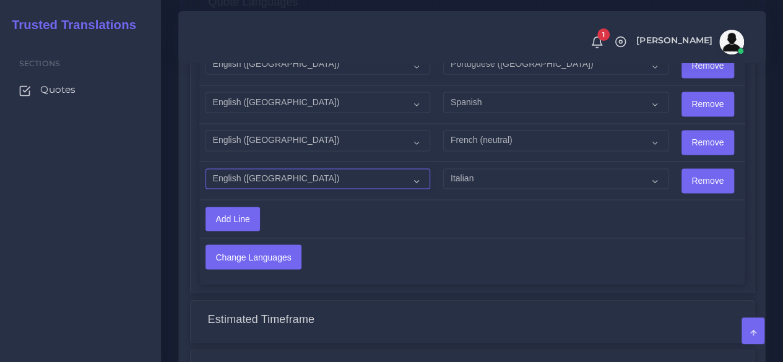
scroll to position [928, 0]
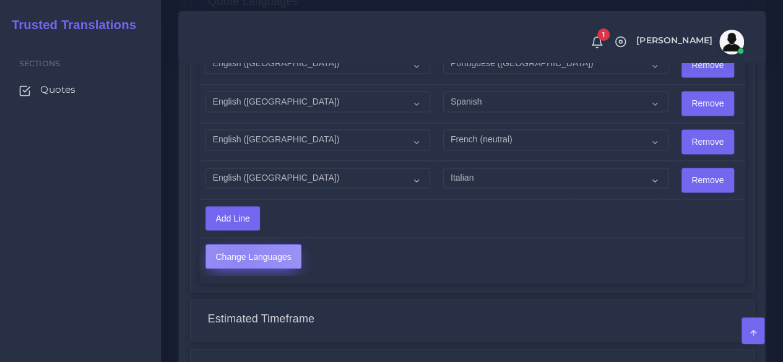
click at [236, 255] on input "Change Languages" at bounding box center [253, 256] width 95 height 24
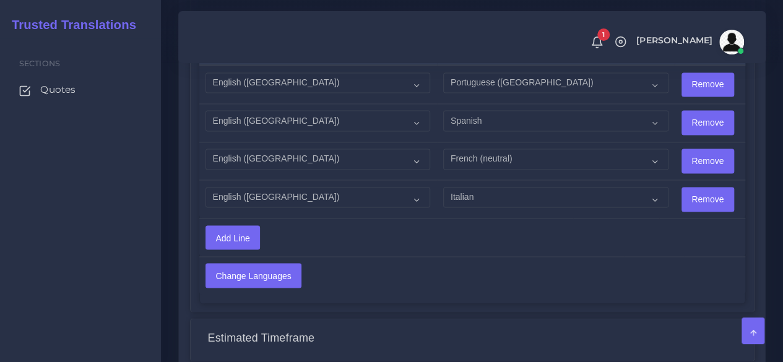
scroll to position [866, 0]
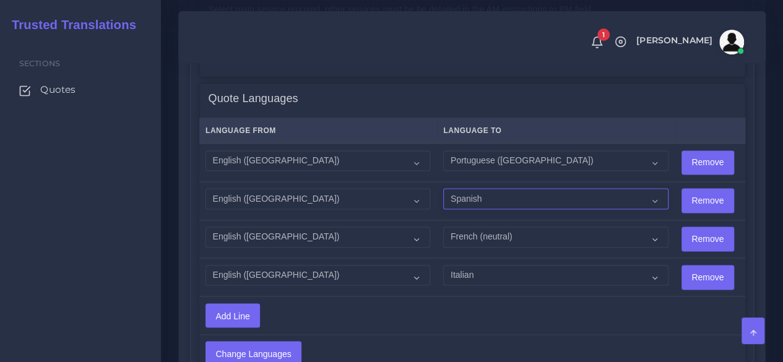
click at [443, 202] on select "Acoli Afar Afrikaans Akan Akateko Albanian American Sign Language (ASL) Amharic…" at bounding box center [555, 198] width 225 height 21
select select "15011"
click at [443, 188] on select "Acoli Afar Afrikaans Akan Akateko Albanian American Sign Language (ASL) Amharic…" at bounding box center [555, 198] width 225 height 21
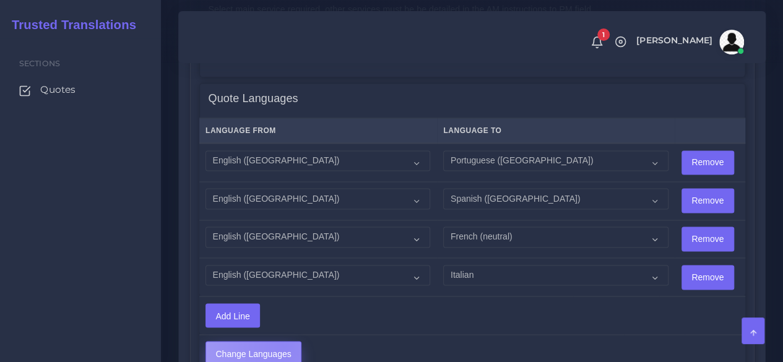
click at [283, 343] on input "Change Languages" at bounding box center [253, 353] width 95 height 24
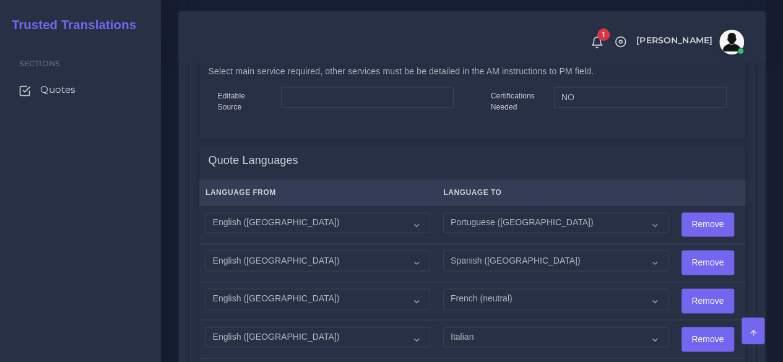
scroll to position [1167, 0]
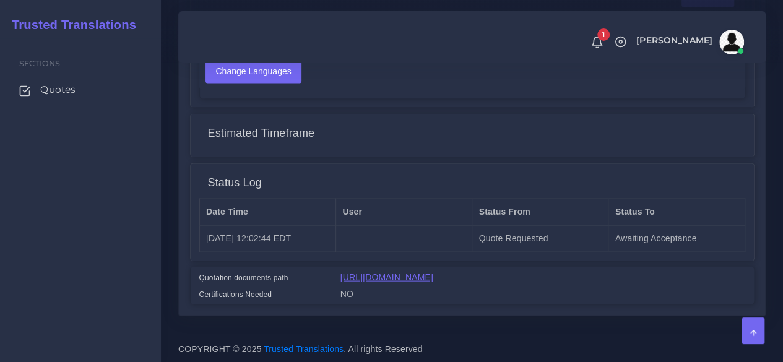
click at [424, 272] on link "[URL][DOMAIN_NAME]" at bounding box center [386, 277] width 93 height 10
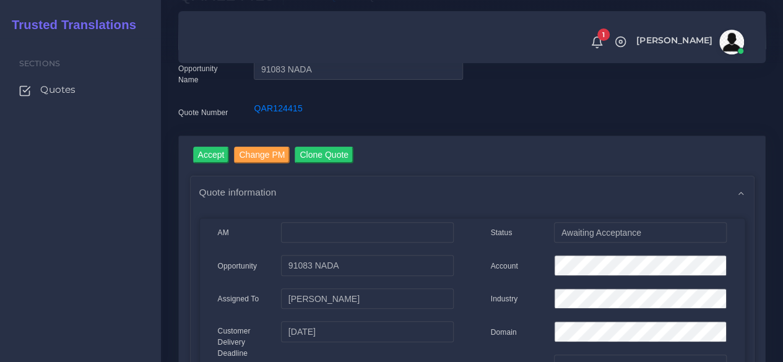
scroll to position [0, 0]
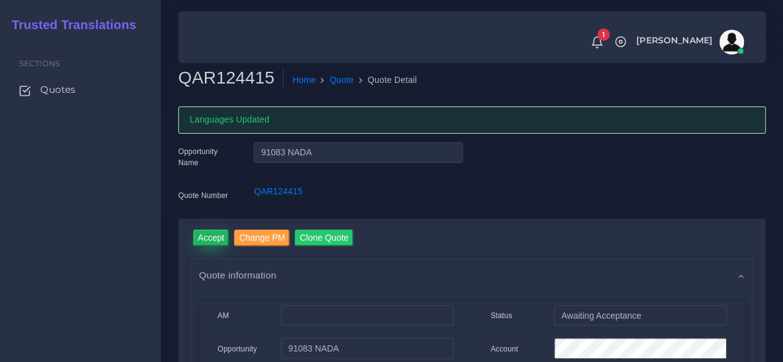
click at [213, 232] on input "Accept" at bounding box center [211, 238] width 36 height 17
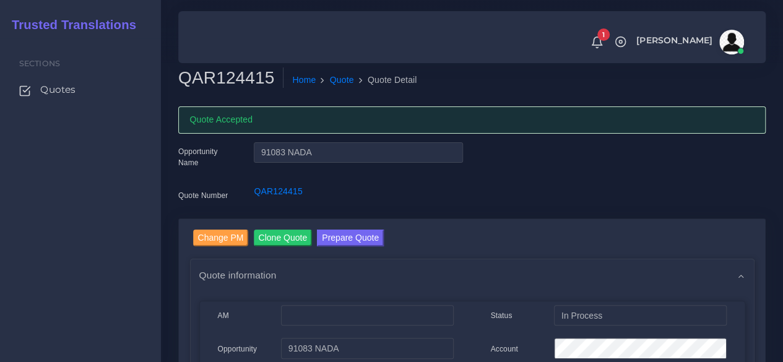
click at [199, 82] on h2 "QAR124415" at bounding box center [230, 77] width 105 height 21
click at [199, 81] on h2 "QAR124415" at bounding box center [230, 77] width 105 height 21
click at [203, 74] on h2 "QAR124415" at bounding box center [230, 77] width 105 height 21
copy h2 "QAR124415"
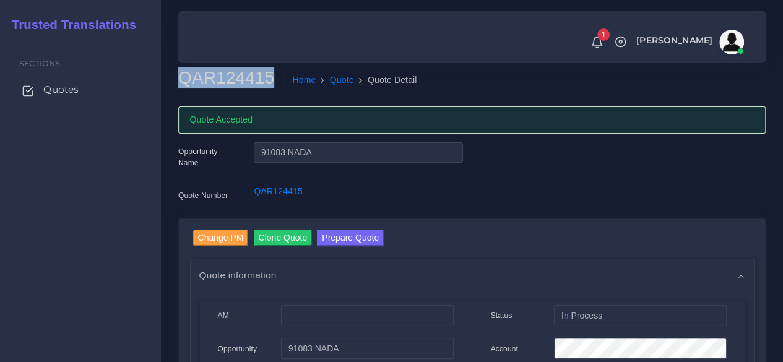
click at [66, 90] on span "Quotes" at bounding box center [60, 90] width 35 height 14
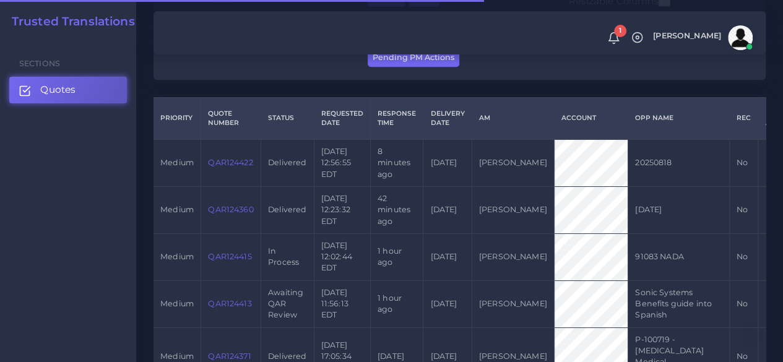
scroll to position [309, 0]
